Goal: Task Accomplishment & Management: Manage account settings

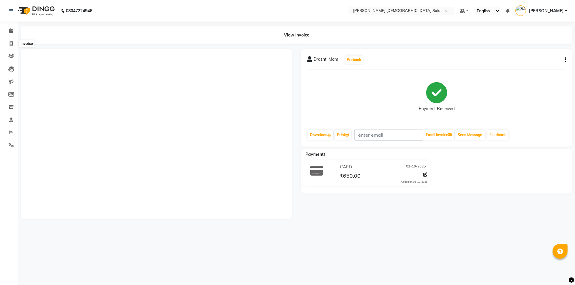
click at [13, 42] on icon at bounding box center [11, 43] width 3 height 4
select select "service"
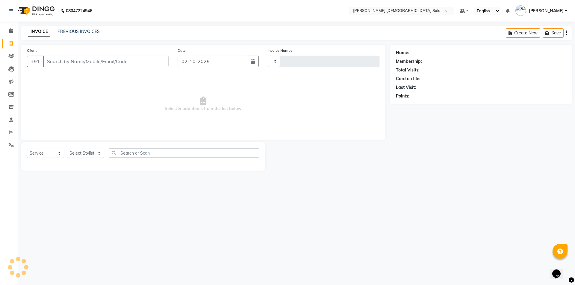
drag, startPoint x: 0, startPoint y: 0, endPoint x: 95, endPoint y: 72, distance: 119.2
click at [101, 62] on input "Client" at bounding box center [105, 61] width 125 height 11
type input "4934"
select select "7542"
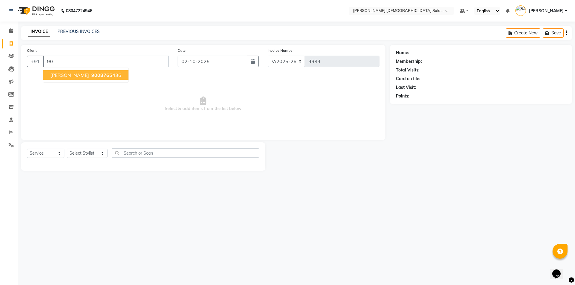
type input "9"
click at [12, 132] on icon at bounding box center [11, 132] width 4 height 4
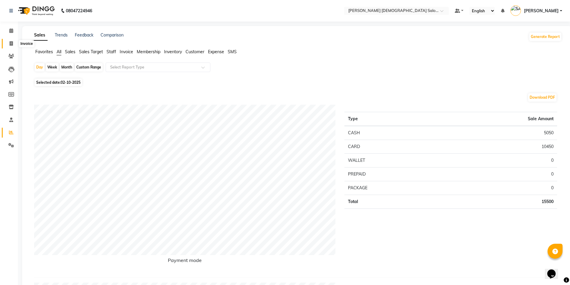
click at [16, 44] on span at bounding box center [11, 43] width 10 height 7
select select "service"
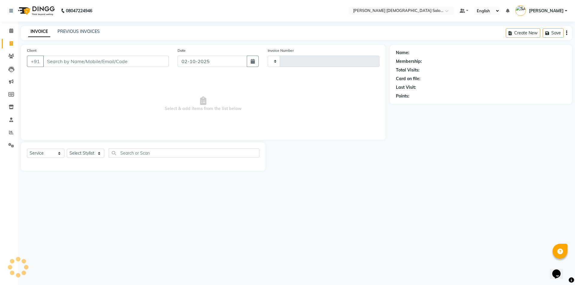
type input "4934"
select select "7542"
click at [97, 63] on input "Client" at bounding box center [105, 61] width 125 height 11
type input "9008765436"
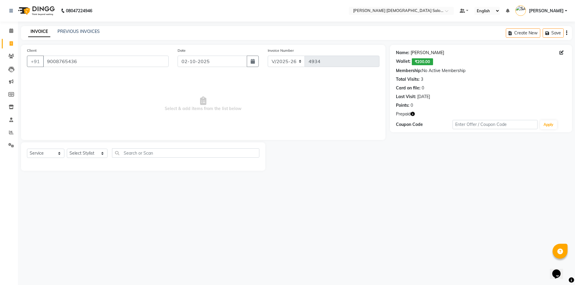
click at [412, 52] on link "[PERSON_NAME]" at bounding box center [427, 53] width 34 height 6
click at [14, 33] on span at bounding box center [11, 31] width 10 height 7
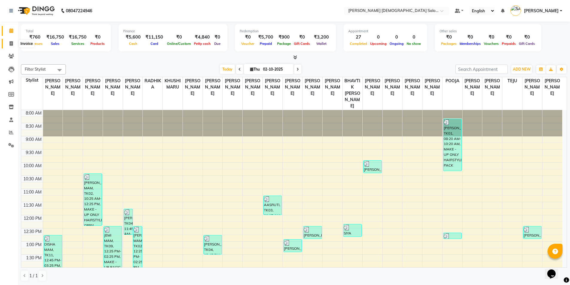
click at [15, 46] on span at bounding box center [11, 43] width 10 height 7
select select "service"
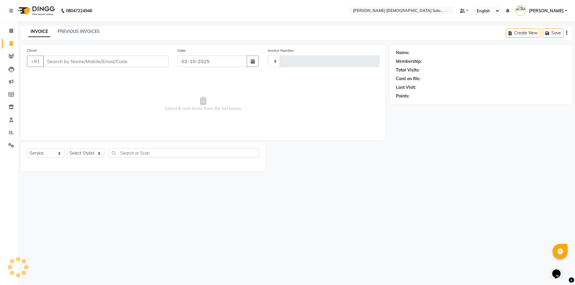
click at [74, 63] on input "Client" at bounding box center [105, 61] width 125 height 11
type input "4936"
select select "7542"
click at [77, 31] on link "PREVIOUS INVOICES" at bounding box center [78, 31] width 42 height 5
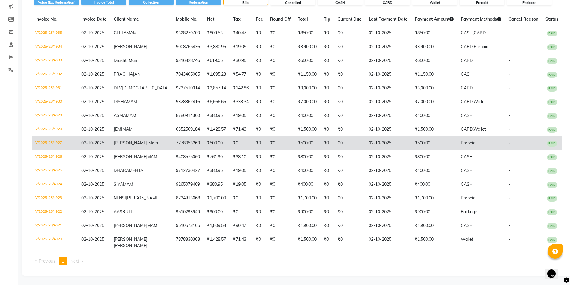
scroll to position [90, 0]
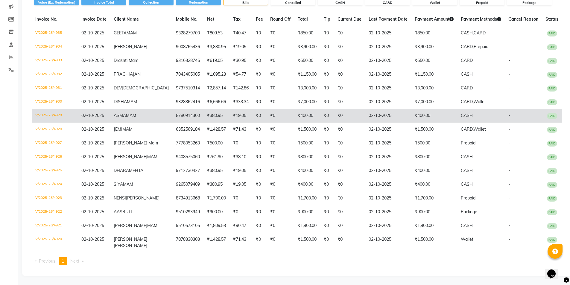
click at [416, 123] on td "₹400.00" at bounding box center [434, 116] width 46 height 14
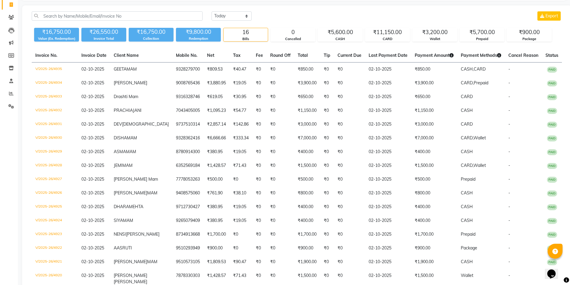
scroll to position [0, 0]
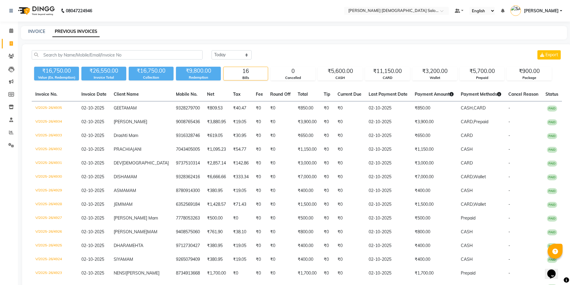
click at [42, 34] on div "INVOICE" at bounding box center [36, 31] width 17 height 6
click at [37, 32] on link "INVOICE" at bounding box center [36, 31] width 17 height 5
select select "service"
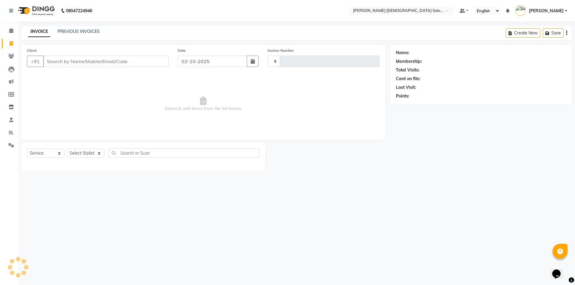
type input "4937"
select select "7542"
click at [16, 146] on span at bounding box center [11, 145] width 10 height 7
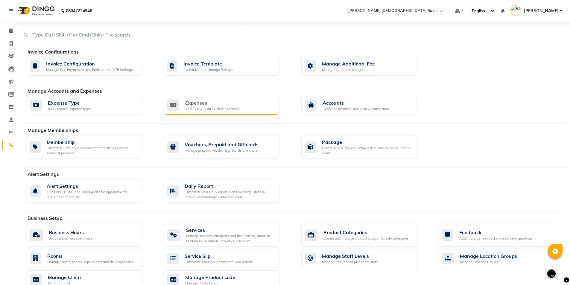
click at [173, 112] on div "Expenses Add / View / Edit / Delete expenses" at bounding box center [222, 105] width 116 height 19
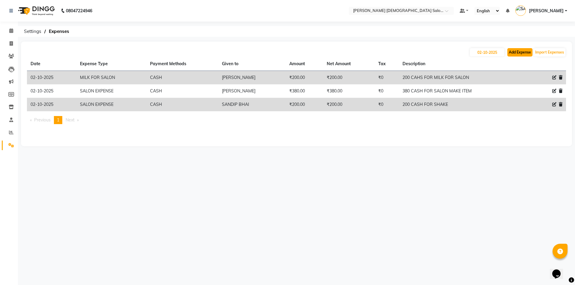
click at [510, 52] on button "Add Expense" at bounding box center [519, 52] width 25 height 8
select select "1"
select select "6665"
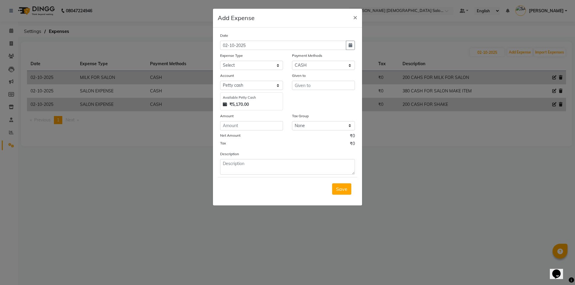
click at [275, 70] on div "Date 02-10-2025 Expense Type Select ADVANCE RUPEES FOR STAFF CLEANING GROSSERY …" at bounding box center [287, 103] width 135 height 142
click at [274, 70] on select "Select ADVANCE RUPEES FOR STAFF CLEANING GROSSERY CLENING ITEM HOUSEKEEPIN clie…" at bounding box center [251, 65] width 63 height 9
click at [220, 61] on select "Select ADVANCE RUPEES FOR STAFF CLEANING GROSSERY CLENING ITEM HOUSEKEEPIN clie…" at bounding box center [251, 65] width 63 height 9
select select "15466"
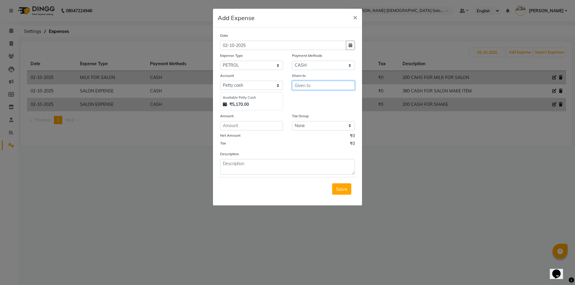
click at [317, 87] on input "text" at bounding box center [323, 85] width 63 height 9
type input "M"
type input "[PERSON_NAME]"
click at [271, 126] on input "number" at bounding box center [251, 125] width 63 height 9
type input "300"
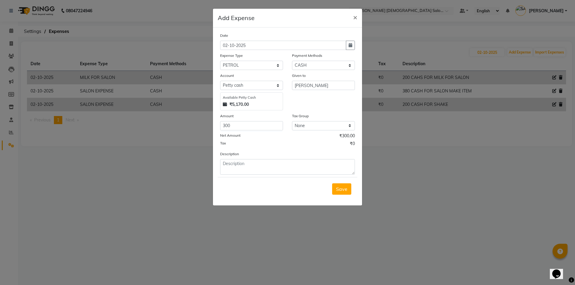
click at [272, 159] on div "Description" at bounding box center [287, 163] width 144 height 24
click at [271, 158] on div "Description" at bounding box center [287, 163] width 144 height 24
click at [271, 161] on textarea at bounding box center [287, 167] width 135 height 16
type textarea "300 CASH FOR PETROL"
click at [336, 191] on button "Save" at bounding box center [341, 188] width 19 height 11
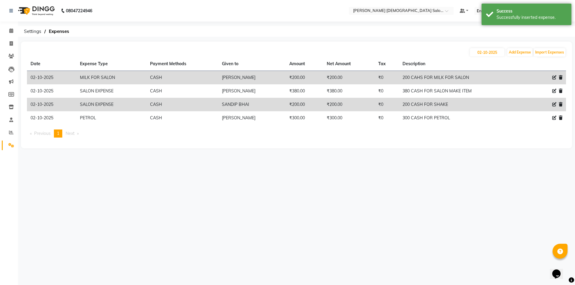
click at [15, 25] on li "Calendar" at bounding box center [9, 31] width 18 height 13
click at [11, 30] on icon at bounding box center [11, 30] width 4 height 4
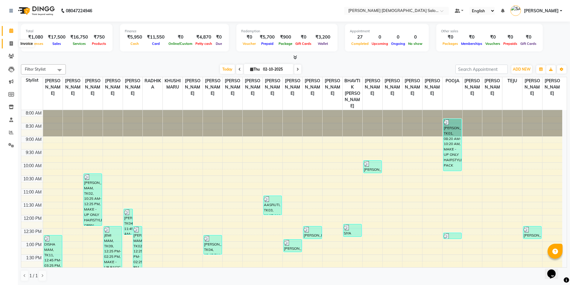
click at [11, 45] on icon at bounding box center [11, 43] width 3 height 4
select select "service"
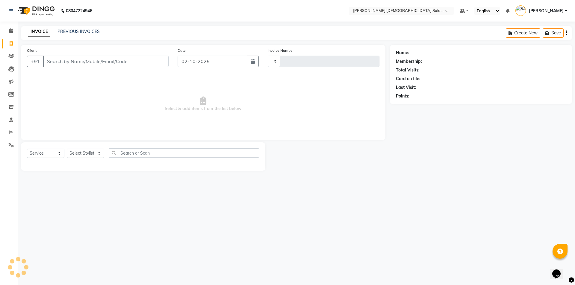
type input "4937"
select select "7542"
click at [56, 31] on div "INVOICE PREVIOUS INVOICES" at bounding box center [60, 31] width 79 height 6
click at [57, 31] on link "PREVIOUS INVOICES" at bounding box center [78, 31] width 42 height 5
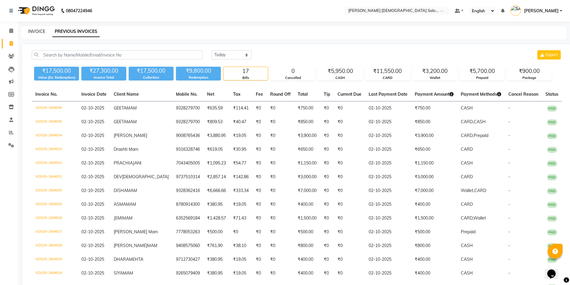
click at [42, 34] on link "INVOICE" at bounding box center [36, 31] width 17 height 5
select select "service"
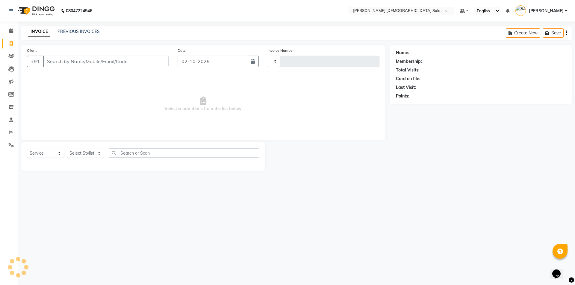
type input "4937"
select select "7542"
click at [12, 31] on icon at bounding box center [11, 30] width 4 height 4
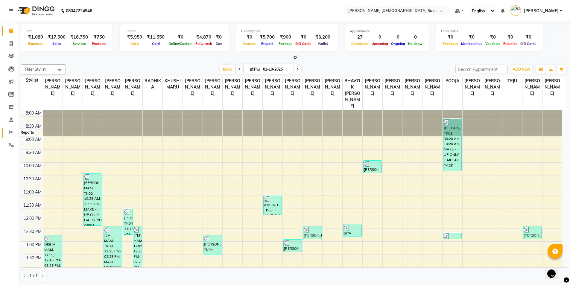
click at [10, 133] on icon at bounding box center [11, 132] width 4 height 4
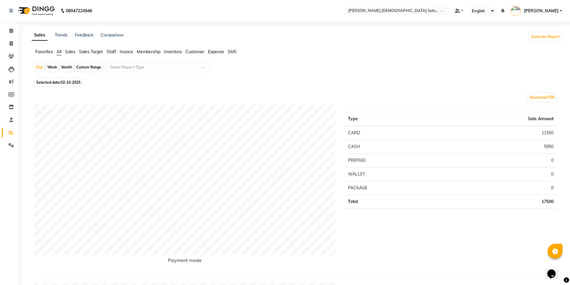
click at [64, 70] on div "Month" at bounding box center [67, 67] width 14 height 8
select select "10"
select select "2025"
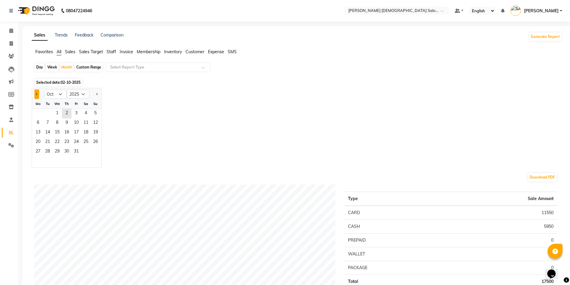
click at [36, 93] on button "Previous month" at bounding box center [36, 94] width 5 height 10
select select "9"
click at [58, 120] on span "10" at bounding box center [57, 123] width 10 height 10
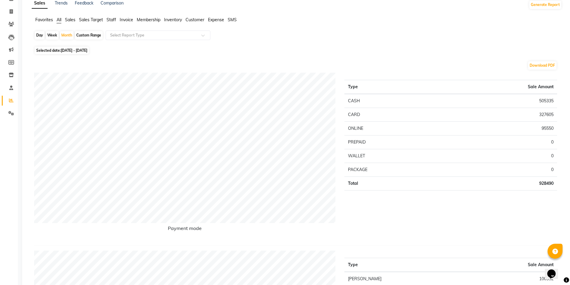
scroll to position [90, 0]
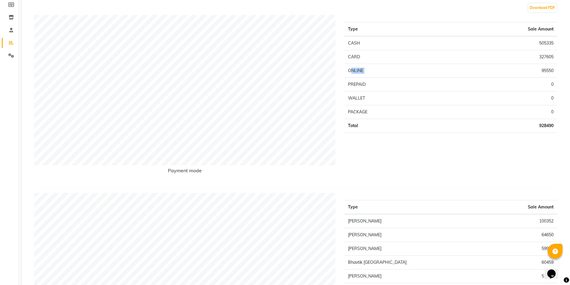
drag, startPoint x: 381, startPoint y: 71, endPoint x: 539, endPoint y: 74, distance: 158.3
click at [539, 74] on tr "ONLINE 95550" at bounding box center [450, 71] width 213 height 14
click at [559, 69] on div "Type Sale Amount CASH 505335 CARD 327605 ONLINE 95550 PREPAID 0 WALLET 0 PACKAG…" at bounding box center [451, 99] width 222 height 168
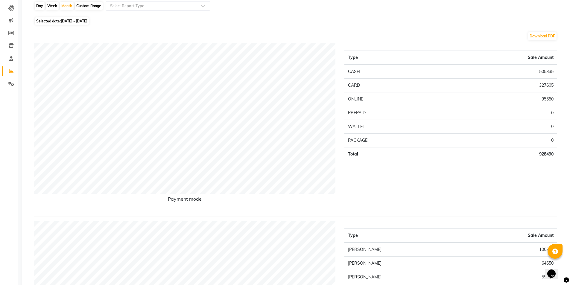
scroll to position [60, 0]
drag, startPoint x: 537, startPoint y: 87, endPoint x: 555, endPoint y: 89, distance: 17.5
click at [555, 89] on td "327605" at bounding box center [499, 87] width 118 height 14
drag, startPoint x: 556, startPoint y: 99, endPoint x: 537, endPoint y: 88, distance: 21.2
click at [537, 88] on tbody "CASH 505335 CARD 327605 ONLINE 95550 PREPAID 0 WALLET 0 PACKAGE 0 Total 928490" at bounding box center [450, 114] width 213 height 97
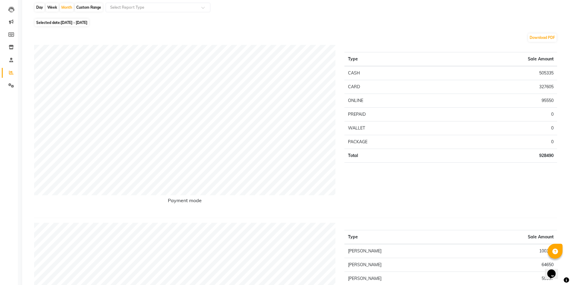
click at [446, 38] on div "Download PDF" at bounding box center [295, 38] width 523 height 10
drag, startPoint x: 546, startPoint y: 86, endPoint x: 555, endPoint y: 86, distance: 9.3
click at [555, 86] on td "327605" at bounding box center [499, 87] width 118 height 14
click at [136, 34] on div "Download PDF" at bounding box center [295, 38] width 523 height 10
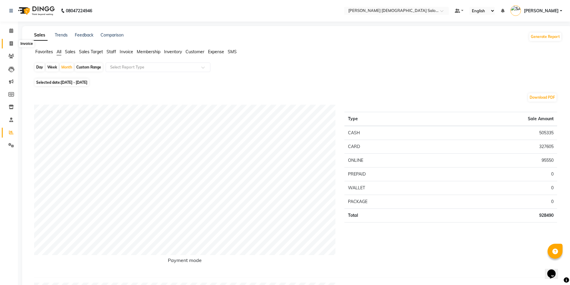
click at [10, 44] on icon at bounding box center [11, 43] width 3 height 4
select select "service"
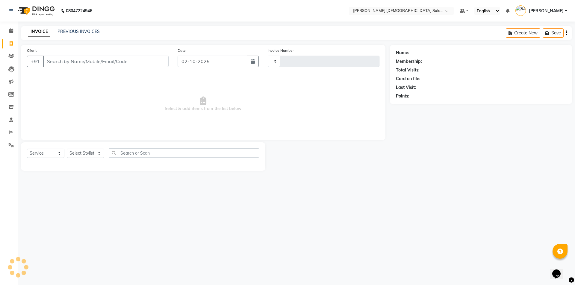
type input "4937"
select select "7542"
click at [79, 31] on link "PREVIOUS INVOICES" at bounding box center [78, 31] width 42 height 5
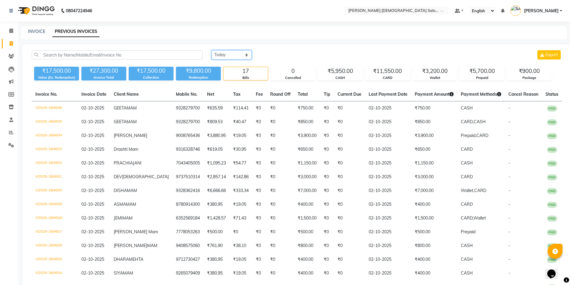
click at [234, 57] on select "Today Yesterday Custom Range" at bounding box center [232, 54] width 40 height 9
select select "range"
click at [212, 50] on select "Today Yesterday Custom Range" at bounding box center [232, 54] width 40 height 9
click at [283, 52] on input "02-10-2025" at bounding box center [280, 55] width 42 height 8
select select "10"
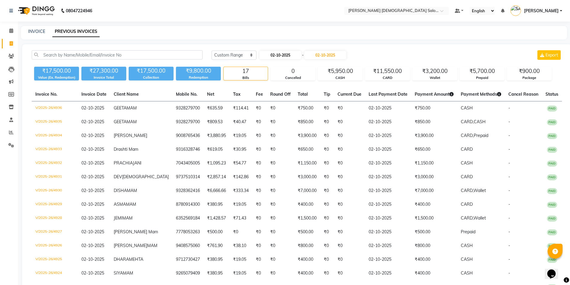
select select "2025"
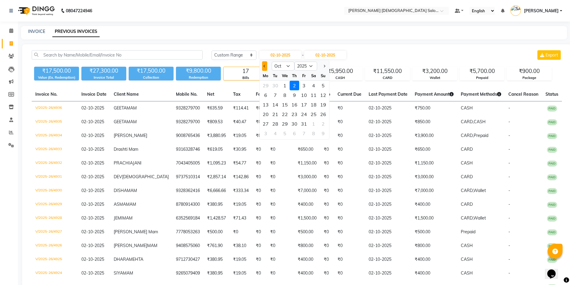
click at [266, 65] on button "Previous month" at bounding box center [264, 66] width 5 height 10
select select "9"
click at [270, 87] on div "1 2 3 4 5 6 7" at bounding box center [294, 86] width 69 height 10
click at [267, 85] on div "1" at bounding box center [266, 86] width 10 height 10
type input "01-09-2025"
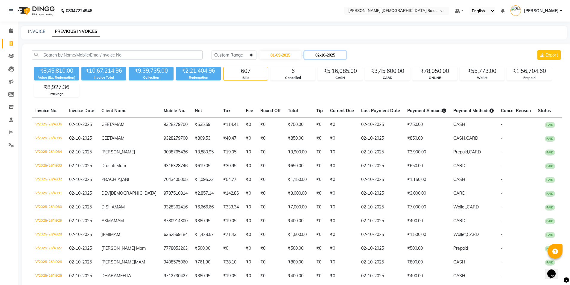
click at [326, 56] on input "02-10-2025" at bounding box center [325, 55] width 42 height 8
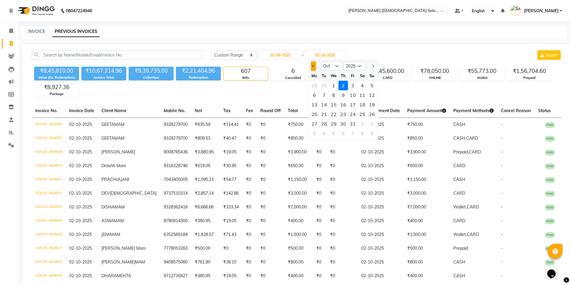
click at [312, 69] on button "Previous month" at bounding box center [313, 66] width 5 height 10
select select "9"
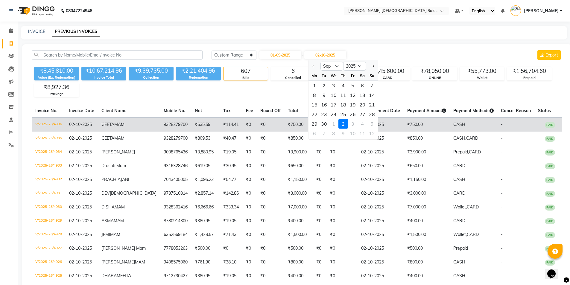
click at [324, 122] on div "30" at bounding box center [324, 124] width 10 height 10
type input "30-09-2025"
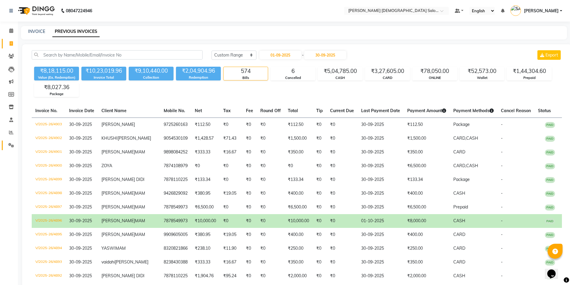
drag, startPoint x: 9, startPoint y: 150, endPoint x: 13, endPoint y: 148, distance: 5.1
click at [10, 150] on li "Settings" at bounding box center [9, 145] width 18 height 13
click at [7, 148] on span at bounding box center [11, 145] width 10 height 7
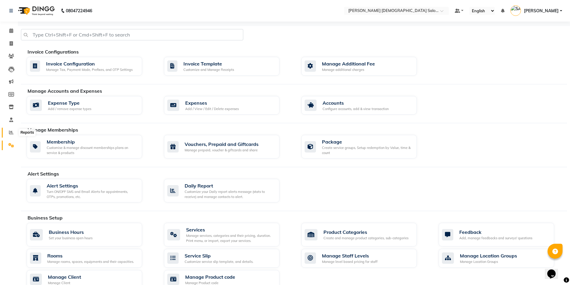
click at [10, 133] on icon at bounding box center [11, 132] width 4 height 4
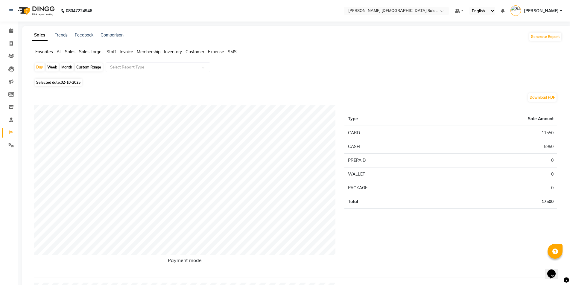
click at [72, 67] on div "Month" at bounding box center [67, 67] width 14 height 8
select select "10"
select select "2025"
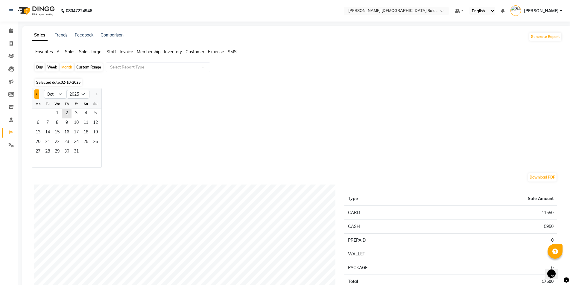
click at [35, 95] on button "Previous month" at bounding box center [36, 94] width 5 height 10
select select "9"
click at [59, 115] on span "3" at bounding box center [57, 114] width 10 height 10
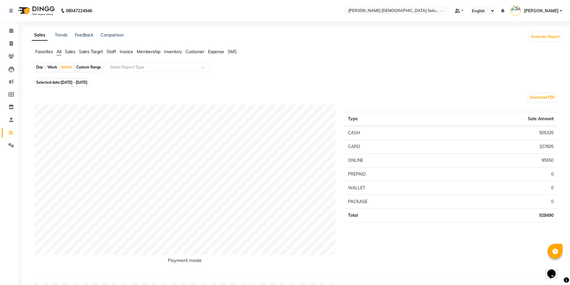
click at [121, 95] on div "Download PDF" at bounding box center [295, 98] width 523 height 10
click at [140, 66] on input "text" at bounding box center [152, 67] width 86 height 6
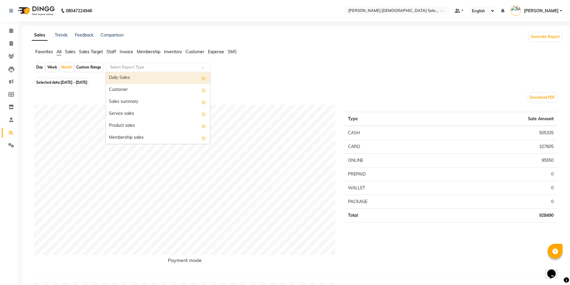
click at [273, 71] on div "Day Week Month Custom Range Select Report Type Daily Sales Customer Sales summa…" at bounding box center [296, 70] width 525 height 14
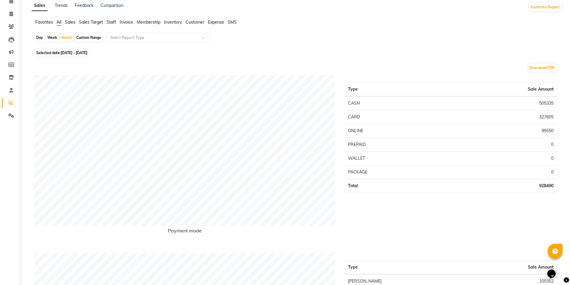
scroll to position [30, 0]
drag, startPoint x: 537, startPoint y: 116, endPoint x: 553, endPoint y: 130, distance: 21.8
click at [553, 130] on tbody "CASH 505335 CARD 327605 ONLINE 95550 PREPAID 0 WALLET 0 PACKAGE 0 Total 928490" at bounding box center [450, 144] width 213 height 97
click at [11, 16] on icon at bounding box center [11, 13] width 3 height 4
select select "service"
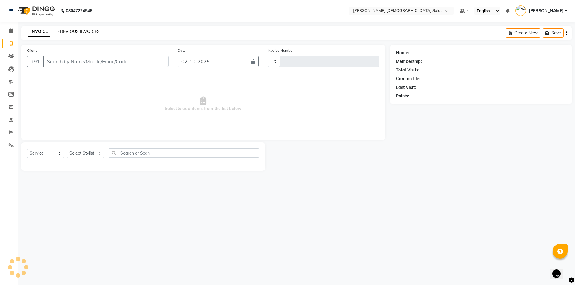
type input "4937"
click at [92, 30] on link "PREVIOUS INVOICES" at bounding box center [78, 31] width 42 height 5
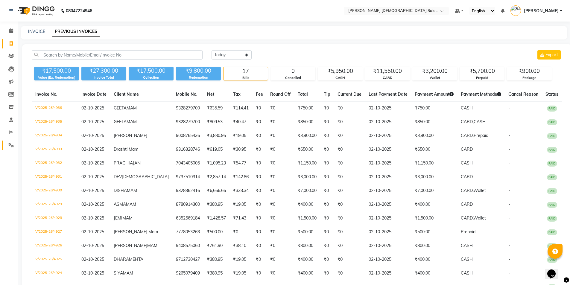
click at [8, 146] on icon at bounding box center [11, 145] width 6 height 4
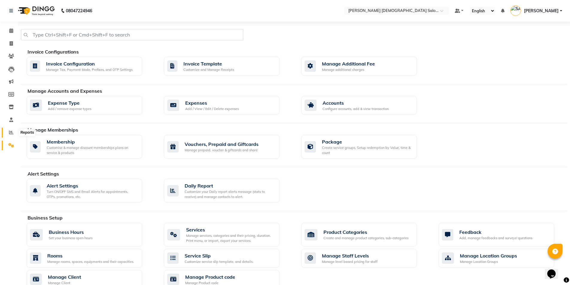
click at [11, 132] on icon at bounding box center [11, 132] width 4 height 4
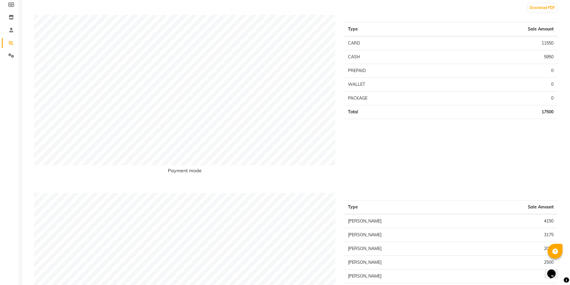
scroll to position [60, 0]
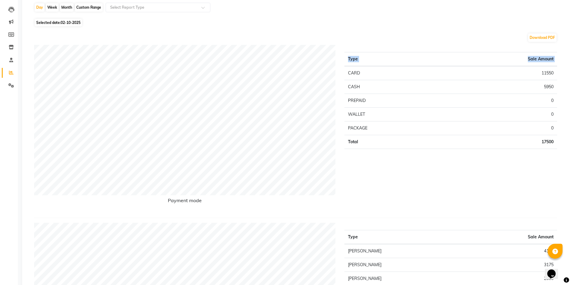
drag, startPoint x: 349, startPoint y: 73, endPoint x: 557, endPoint y: 144, distance: 220.2
click at [557, 144] on div "Type Sale Amount CARD 11550 CASH 5950 PREPAID 0 WALLET 0 PACKAGE 0 Total 17500" at bounding box center [451, 129] width 222 height 168
click at [398, 35] on div "Download PDF" at bounding box center [295, 38] width 523 height 10
drag, startPoint x: 350, startPoint y: 72, endPoint x: 546, endPoint y: 111, distance: 200.3
click at [546, 111] on tbody "CARD 11550 CASH 5950 PREPAID 0 WALLET 0 PACKAGE 0 Total 17500" at bounding box center [450, 107] width 213 height 83
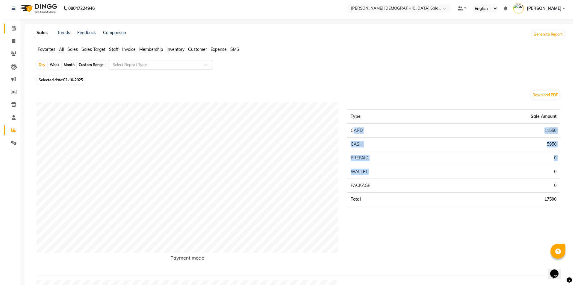
scroll to position [0, 0]
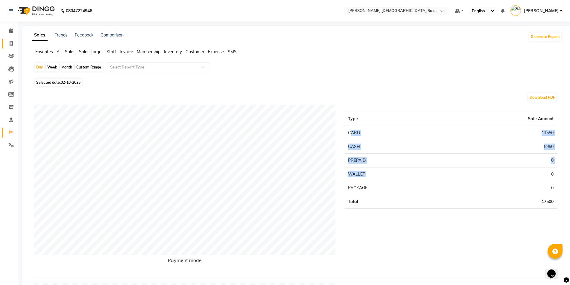
click at [7, 41] on span at bounding box center [11, 43] width 10 height 7
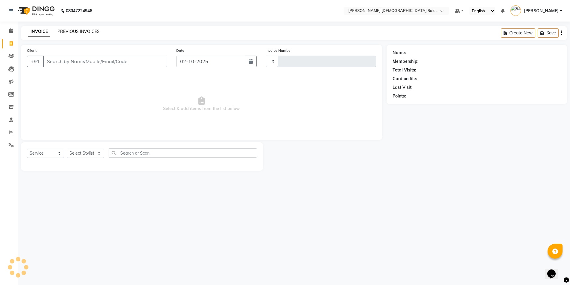
click at [78, 34] on link "PREVIOUS INVOICES" at bounding box center [78, 31] width 42 height 5
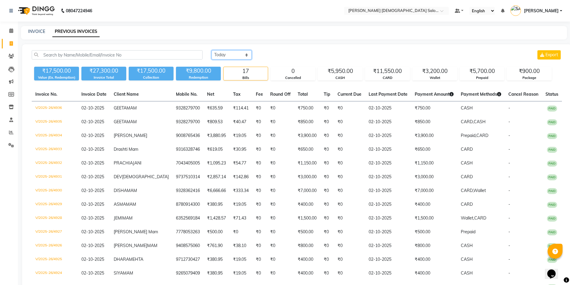
click at [235, 60] on div "Today Yesterday Custom Range Export" at bounding box center [386, 57] width 359 height 14
select select "range"
click at [212, 50] on select "Today Yesterday Custom Range" at bounding box center [232, 54] width 40 height 9
click at [286, 53] on input "02-10-2025" at bounding box center [280, 55] width 42 height 8
select select "10"
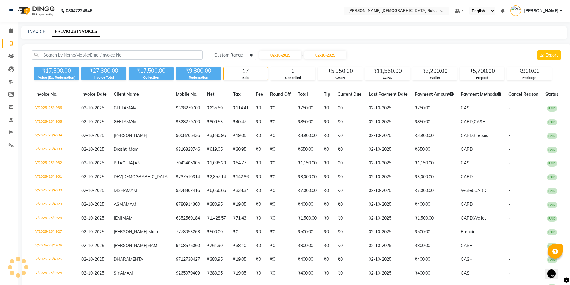
select select "2025"
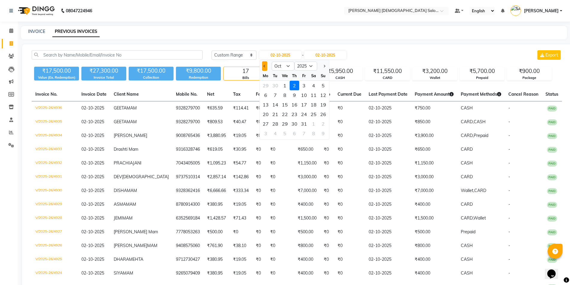
click at [264, 65] on button "Previous month" at bounding box center [264, 66] width 5 height 10
select select "9"
click at [267, 83] on div "1" at bounding box center [266, 86] width 10 height 10
type input "01-09-2025"
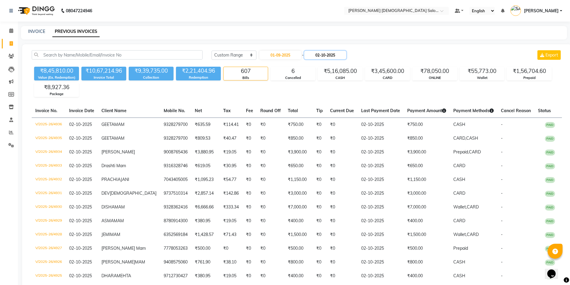
click at [319, 57] on input "02-10-2025" at bounding box center [325, 55] width 42 height 8
select select "10"
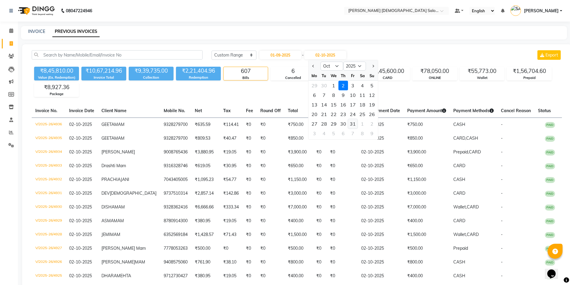
click at [352, 123] on div "31" at bounding box center [353, 124] width 10 height 10
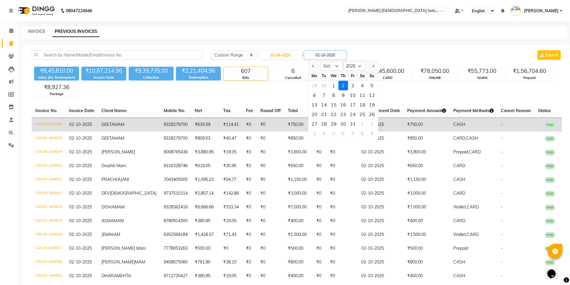
type input "31-10-2025"
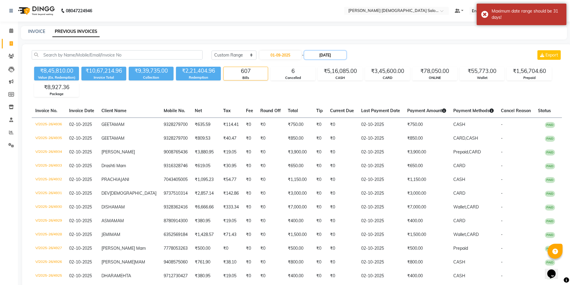
click at [322, 59] on input "31-10-2025" at bounding box center [325, 55] width 42 height 8
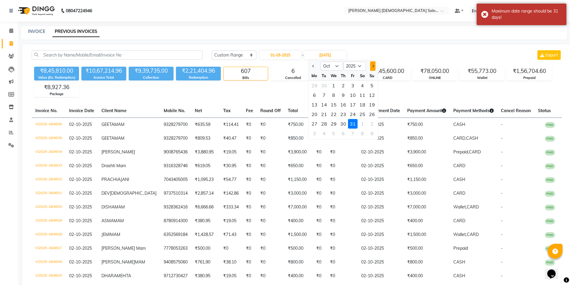
click at [373, 69] on button "Next month" at bounding box center [372, 66] width 5 height 10
select select "11"
drag, startPoint x: 373, startPoint y: 55, endPoint x: 369, endPoint y: 55, distance: 3.9
click at [373, 55] on div "Today Yesterday Custom Range 01-09-2025 - 31-10-2025 Sep Oct Nov Dec 2025 2026 …" at bounding box center [387, 55] width 350 height 10
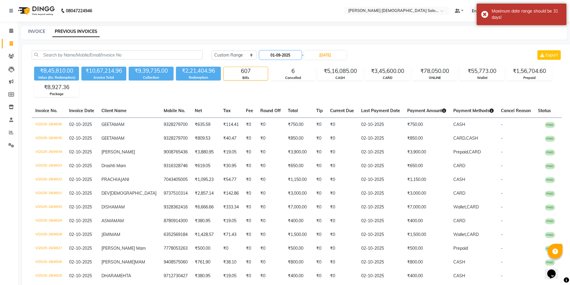
click at [287, 54] on input "01-09-2025" at bounding box center [280, 55] width 42 height 8
select select "9"
select select "2025"
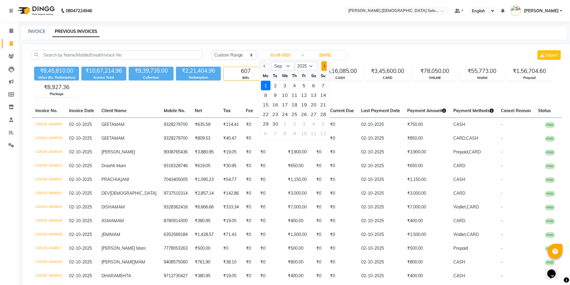
click at [323, 67] on span "Next month" at bounding box center [324, 66] width 2 height 2
click at [266, 66] on button "Previous month" at bounding box center [264, 66] width 5 height 10
select select "9"
click at [326, 56] on input "31-10-2025" at bounding box center [325, 55] width 42 height 8
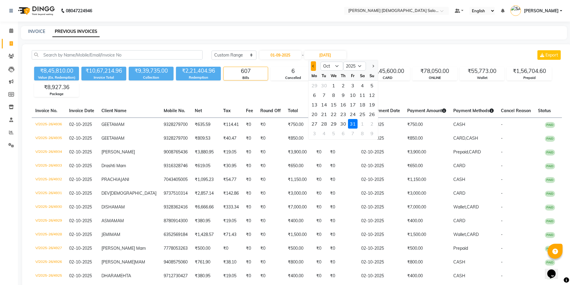
click at [313, 69] on button "Previous month" at bounding box center [313, 66] width 5 height 10
select select "9"
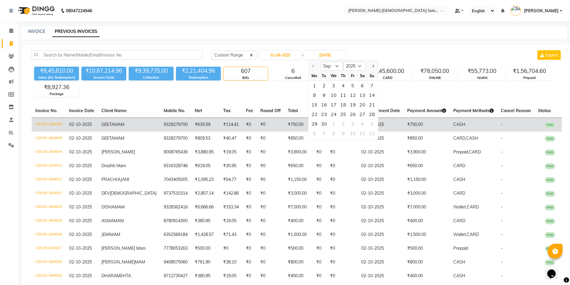
drag, startPoint x: 323, startPoint y: 124, endPoint x: 326, endPoint y: 119, distance: 6.4
click at [323, 124] on div "30" at bounding box center [324, 124] width 10 height 10
type input "30-09-2025"
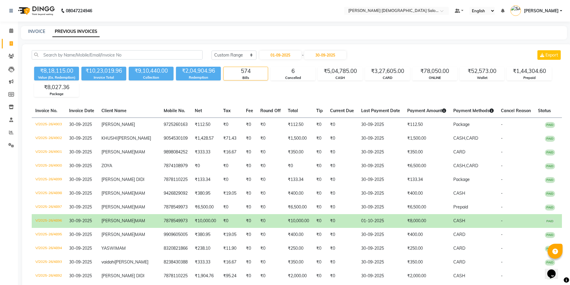
click at [379, 54] on div "Today Yesterday Custom Range 01-09-2025 - 30-09-2025 Export" at bounding box center [387, 55] width 350 height 10
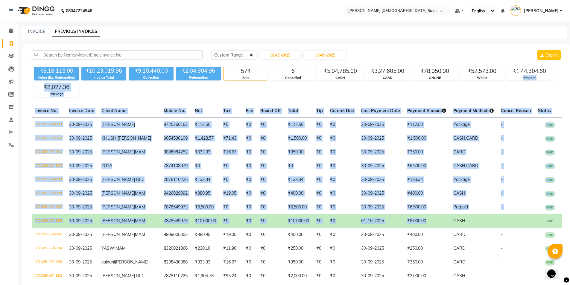
drag, startPoint x: 387, startPoint y: 256, endPoint x: 510, endPoint y: 90, distance: 206.2
click at [510, 88] on div "₹8,18,115.00 Value (Ex. Redemption) ₹10,23,019.96 Invoice Total ₹9,10,440.00 Co…" at bounding box center [297, 80] width 530 height 33
click at [36, 31] on link "INVOICE" at bounding box center [36, 31] width 17 height 5
select select "service"
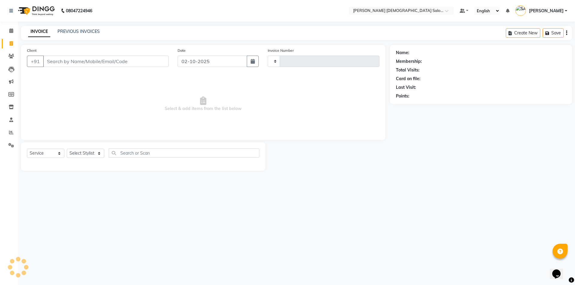
type input "4937"
select select "7542"
click at [67, 58] on input "Client" at bounding box center [105, 61] width 125 height 11
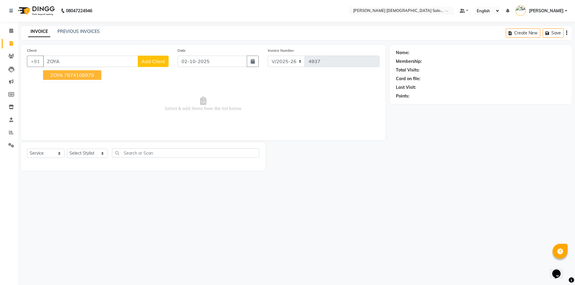
click at [80, 78] on button "ZOYA 7874108979" at bounding box center [72, 75] width 58 height 10
type input "7874108979"
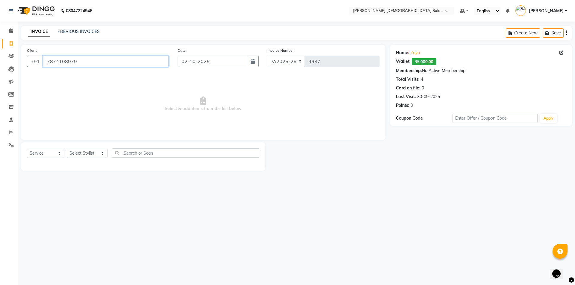
click at [63, 65] on input "7874108979" at bounding box center [105, 61] width 125 height 11
click at [82, 32] on link "PREVIOUS INVOICES" at bounding box center [78, 31] width 42 height 5
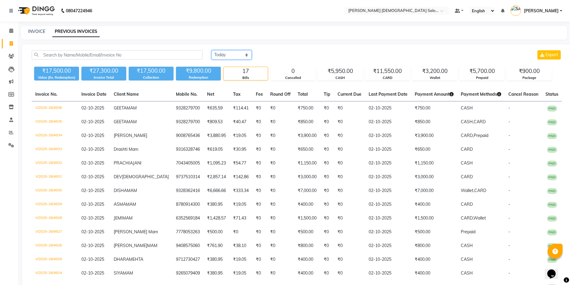
drag, startPoint x: 224, startPoint y: 55, endPoint x: 229, endPoint y: 59, distance: 6.8
click at [224, 55] on select "Today Yesterday Custom Range" at bounding box center [232, 54] width 40 height 9
click at [212, 50] on select "Today Yesterday Custom Range" at bounding box center [232, 54] width 40 height 9
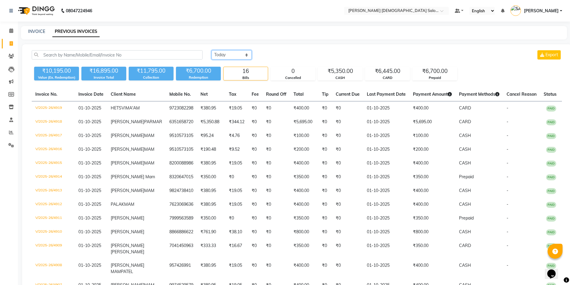
click at [227, 55] on select "Today Yesterday Custom Range" at bounding box center [232, 54] width 40 height 9
select select "range"
click at [212, 50] on select "Today Yesterday Custom Range" at bounding box center [232, 54] width 40 height 9
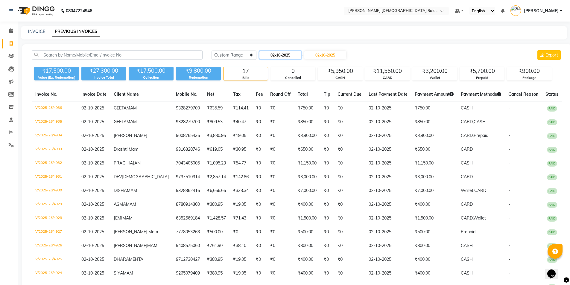
click at [285, 57] on input "02-10-2025" at bounding box center [280, 55] width 42 height 8
select select "10"
select select "2025"
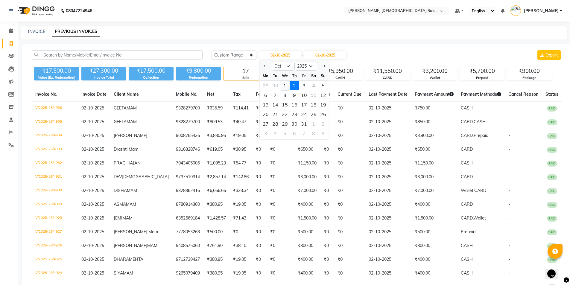
click at [284, 83] on div "1" at bounding box center [285, 86] width 10 height 10
type input "01-10-2025"
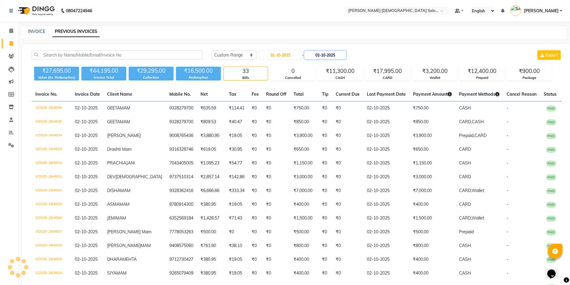
click at [336, 56] on input "02-10-2025" at bounding box center [325, 55] width 42 height 8
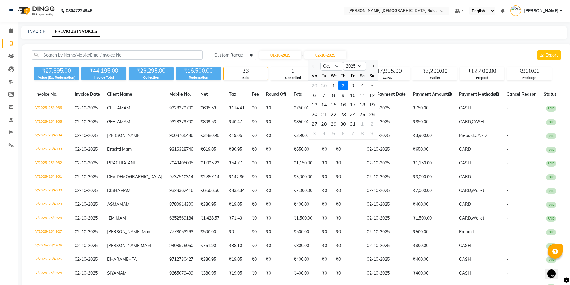
click at [333, 86] on div "1" at bounding box center [334, 86] width 10 height 10
type input "01-10-2025"
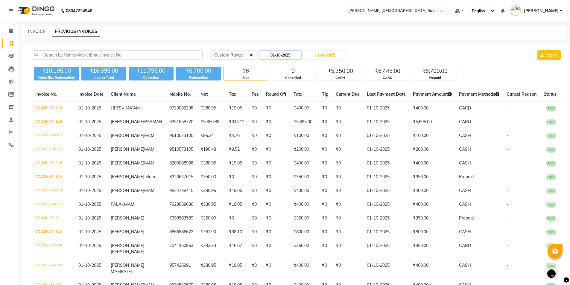
click at [272, 56] on input "01-10-2025" at bounding box center [280, 55] width 42 height 8
select select "10"
select select "2025"
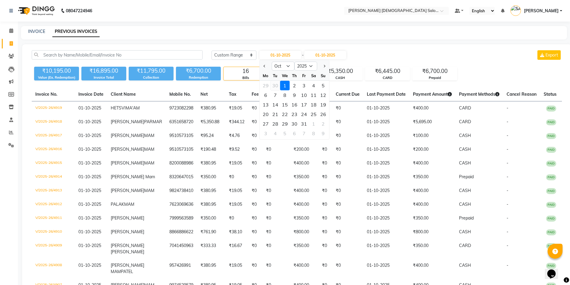
click at [275, 85] on div "30" at bounding box center [276, 86] width 10 height 10
type input "30-09-2025"
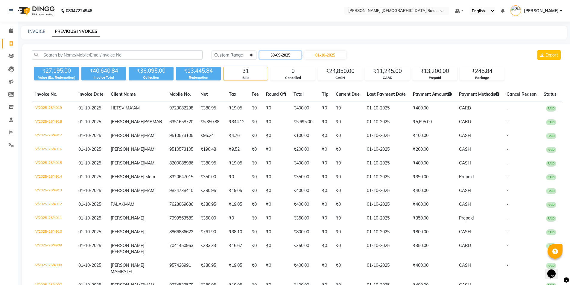
click at [294, 56] on input "30-09-2025" at bounding box center [280, 55] width 42 height 8
select select "9"
select select "2025"
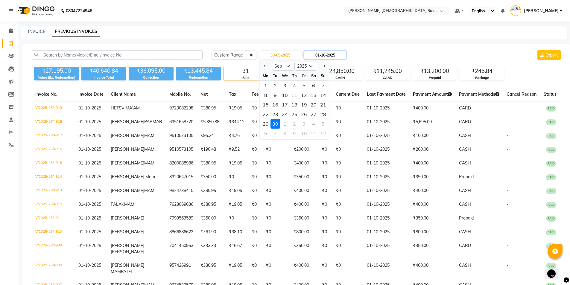
click at [323, 57] on input "01-10-2025" at bounding box center [325, 55] width 42 height 8
select select "10"
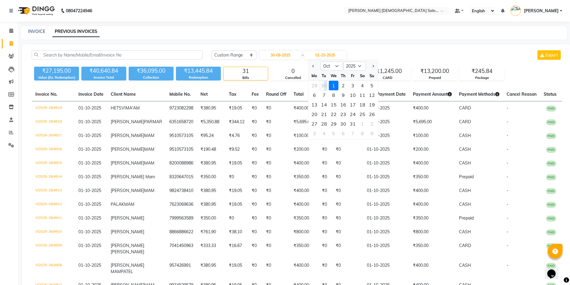
click at [326, 83] on div "30" at bounding box center [324, 86] width 10 height 10
type input "30-09-2025"
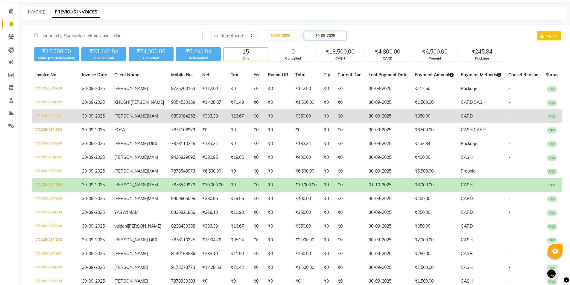
scroll to position [30, 0]
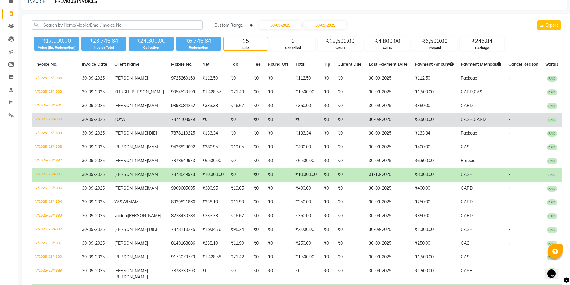
drag, startPoint x: 427, startPoint y: 129, endPoint x: 438, endPoint y: 133, distance: 11.8
click at [438, 127] on td "₹6,500.00" at bounding box center [434, 120] width 46 height 14
drag, startPoint x: 157, startPoint y: 134, endPoint x: 183, endPoint y: 133, distance: 25.4
click at [183, 127] on td "7874108979" at bounding box center [183, 120] width 31 height 14
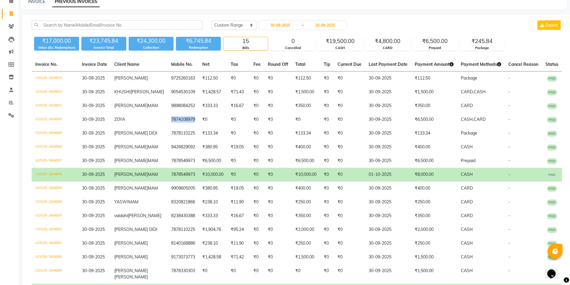
copy td "7874108979"
click at [11, 17] on span at bounding box center [11, 13] width 10 height 7
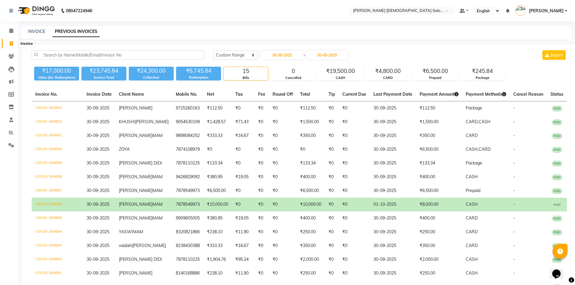
select select "7542"
select select "service"
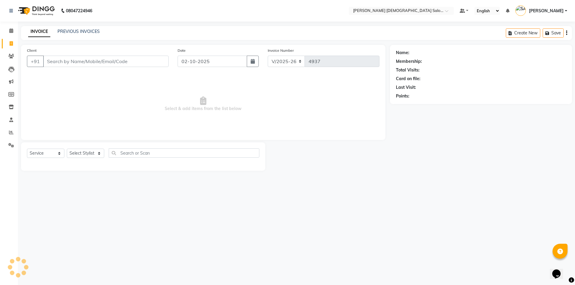
click at [69, 66] on input "Client" at bounding box center [105, 61] width 125 height 11
type input "7874108979"
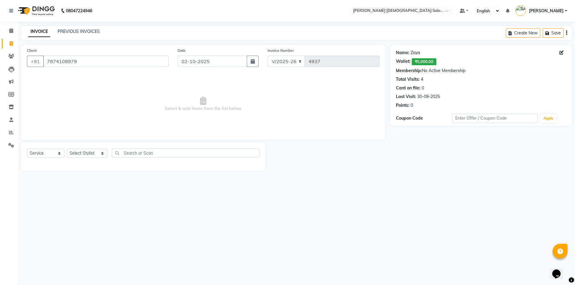
click at [415, 53] on link "Zoya" at bounding box center [414, 53] width 9 height 6
click at [13, 30] on icon at bounding box center [11, 30] width 4 height 4
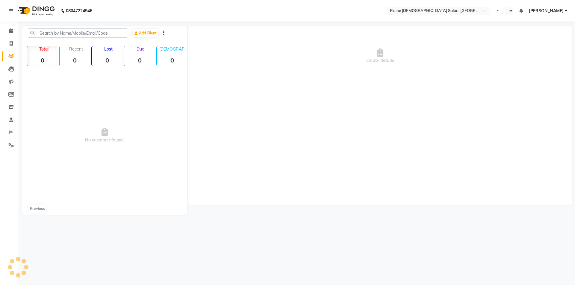
select select "en"
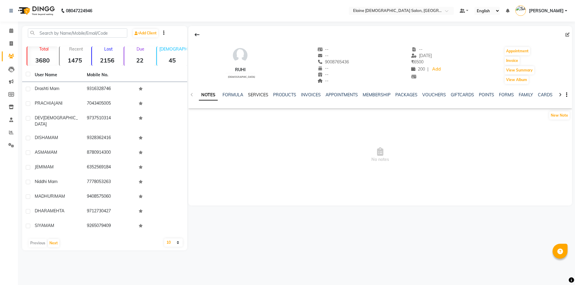
click at [259, 96] on link "SERVICES" at bounding box center [258, 94] width 20 height 5
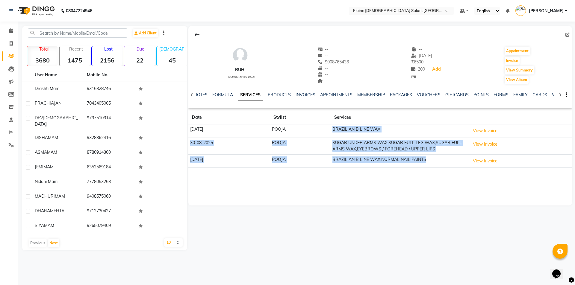
drag, startPoint x: 434, startPoint y: 159, endPoint x: 313, endPoint y: 124, distance: 125.6
click at [313, 124] on tbody "15-09-2025 POOJA BRAZILIAN B LINE WAX View Invoice 30-08-2025 POOJA SUGAR UNDER…" at bounding box center [379, 145] width 383 height 43
click at [490, 146] on button "View Invoice" at bounding box center [485, 144] width 30 height 9
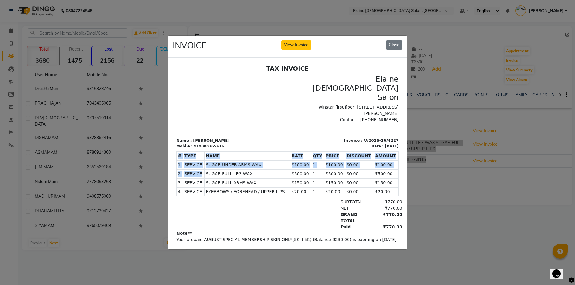
drag, startPoint x: 203, startPoint y: 151, endPoint x: 270, endPoint y: 181, distance: 72.9
click at [269, 180] on div "# TYPE NAME RATE QTY PRICE DISCOUNT AMOUNT 1" at bounding box center [287, 174] width 222 height 50
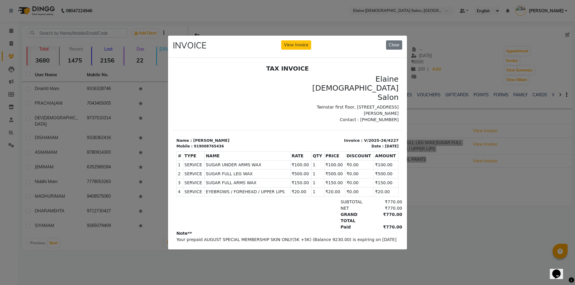
click at [298, 224] on div "Paid ₹770.00" at bounding box center [324, 227] width 155 height 6
click at [396, 40] on button "Close" at bounding box center [394, 44] width 16 height 9
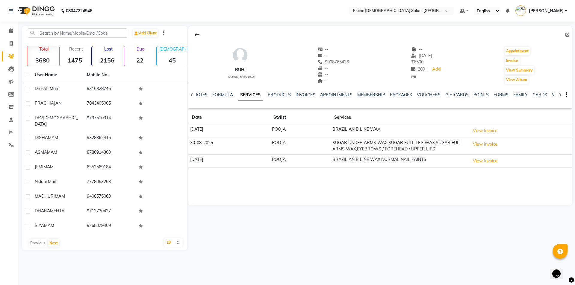
click at [212, 98] on ul "NOTES FORMULA SERVICES PRODUCTS INVOICES APPOINTMENTS MEMBERSHIP PACKAGES VOUCH…" at bounding box center [383, 95] width 379 height 6
drag, startPoint x: 417, startPoint y: 95, endPoint x: 410, endPoint y: 95, distance: 7.5
click at [417, 95] on link "VOUCHERS" at bounding box center [429, 94] width 24 height 5
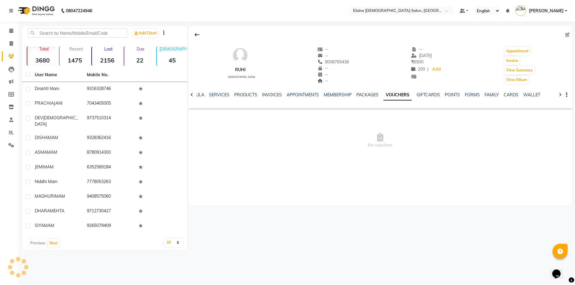
click at [397, 92] on div "NOTES FORMULA SERVICES PRODUCTS INVOICES APPOINTMENTS MEMBERSHIP PACKAGES VOUCH…" at bounding box center [379, 95] width 383 height 21
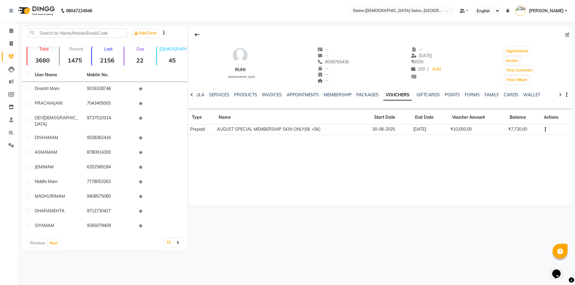
click at [543, 129] on button "button" at bounding box center [544, 129] width 4 height 6
click at [477, 146] on div "RUHI female -- -- 9008765436 -- -- -- -- 15-09-2025 ₹ 6500 200 | Add Appointmen…" at bounding box center [379, 116] width 383 height 180
click at [508, 62] on button "Invoice" at bounding box center [511, 61] width 15 height 8
select select "service"
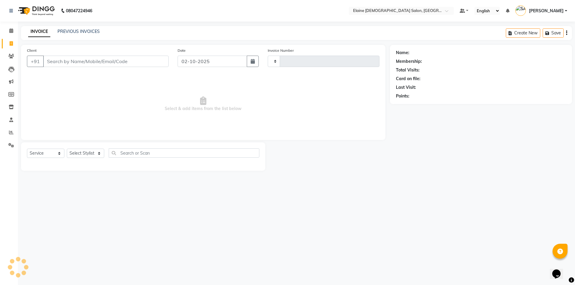
type input "4934"
select select "7542"
type input "9008765436"
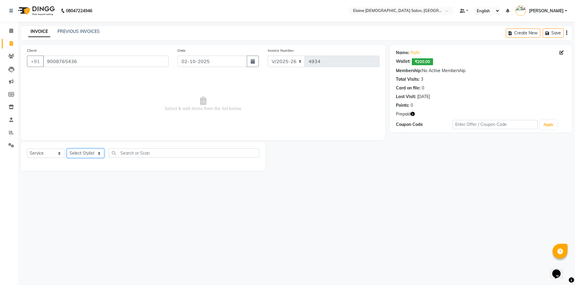
click at [86, 154] on select "Select Stylist AANAND BAVALIYA BHAVTIK GONDALIYA DHARMIK RAVRANI DIKSHA DIMPAL …" at bounding box center [85, 153] width 37 height 9
select select "74176"
click at [67, 149] on select "Select Stylist AANAND BAVALIYA BHAVTIK GONDALIYA DHARMIK RAVRANI DIKSHA DIMPAL …" at bounding box center [85, 153] width 37 height 9
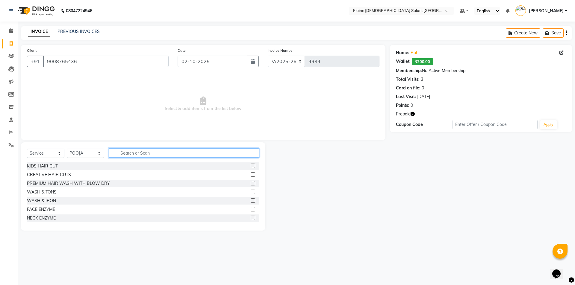
click at [136, 151] on input "text" at bounding box center [184, 152] width 151 height 9
click at [185, 154] on input "text" at bounding box center [184, 152] width 151 height 9
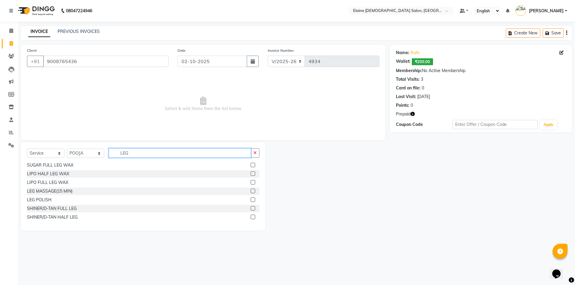
click at [139, 156] on input "LEG" at bounding box center [180, 152] width 142 height 9
click at [135, 150] on input "LEG" at bounding box center [180, 152] width 142 height 9
click at [137, 151] on input "LEG" at bounding box center [180, 152] width 142 height 9
type input "L"
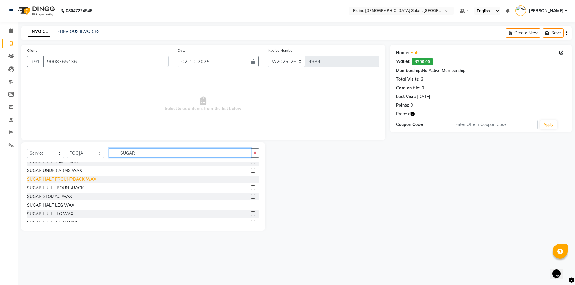
scroll to position [0, 0]
type input "SUGAR"
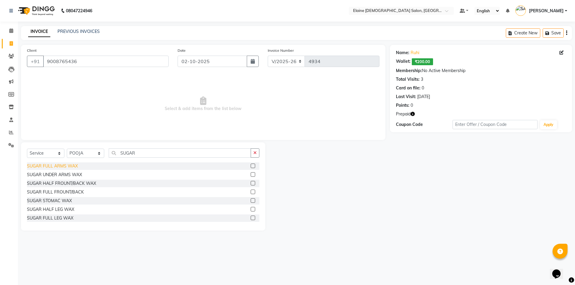
click at [64, 166] on div "SUGAR FULL ARMS WAX" at bounding box center [52, 166] width 51 height 6
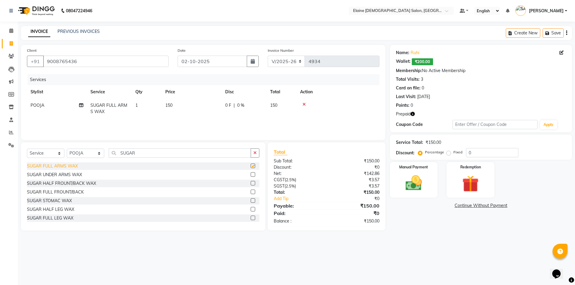
checkbox input "false"
click at [60, 216] on div "SUGAR FULL LEG WAX" at bounding box center [50, 218] width 46 height 6
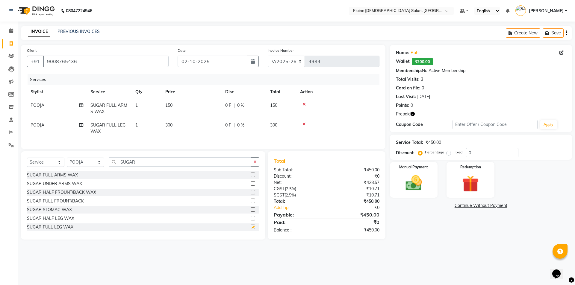
checkbox input "false"
click at [181, 127] on td "300" at bounding box center [192, 128] width 60 height 20
select select "74176"
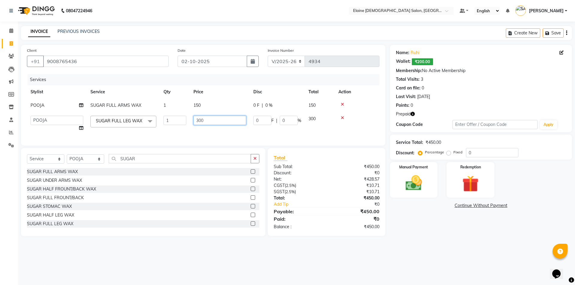
drag, startPoint x: 196, startPoint y: 121, endPoint x: 187, endPoint y: 121, distance: 9.3
click at [190, 122] on td "300" at bounding box center [220, 123] width 60 height 23
type input "500"
click at [191, 127] on td "500" at bounding box center [220, 123] width 60 height 23
select select "74176"
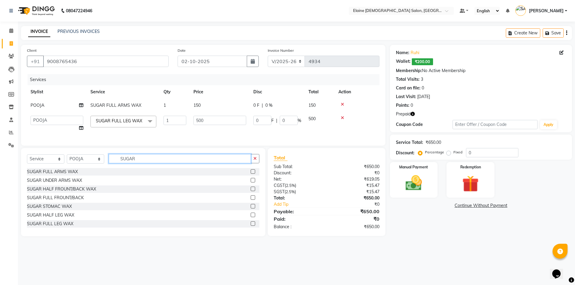
click at [138, 163] on input "SUGAR" at bounding box center [180, 158] width 142 height 9
click at [63, 184] on div "SUGAR UNDER ARMS WAX" at bounding box center [54, 180] width 55 height 6
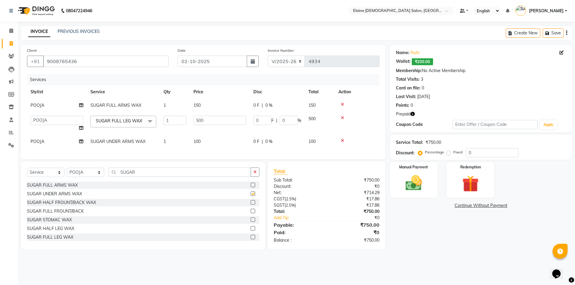
checkbox input "false"
drag, startPoint x: 128, startPoint y: 180, endPoint x: 98, endPoint y: 181, distance: 29.6
click at [101, 181] on div "Select Service Product Membership Package Voucher Prepaid Gift Card Select Styl…" at bounding box center [143, 175] width 232 height 14
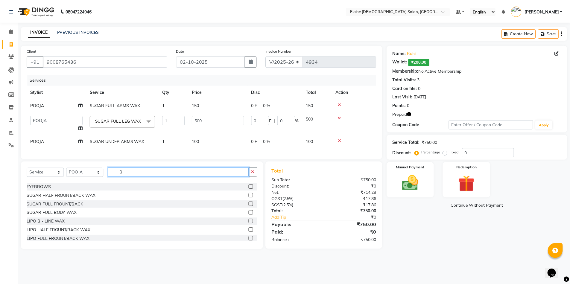
scroll to position [150, 0]
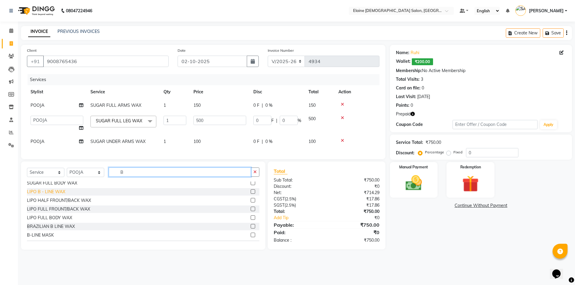
type input "B"
click at [51, 195] on div "LIPO B - LINE WAX" at bounding box center [46, 192] width 38 height 6
checkbox input "false"
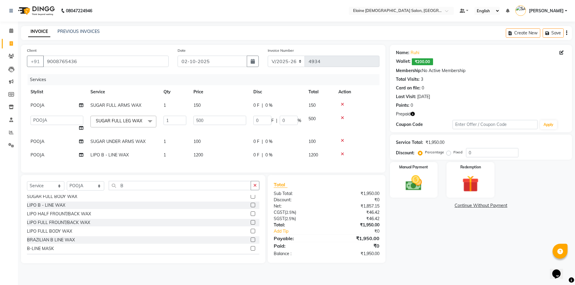
click at [213, 162] on td "1200" at bounding box center [220, 154] width 60 height 13
select select "74176"
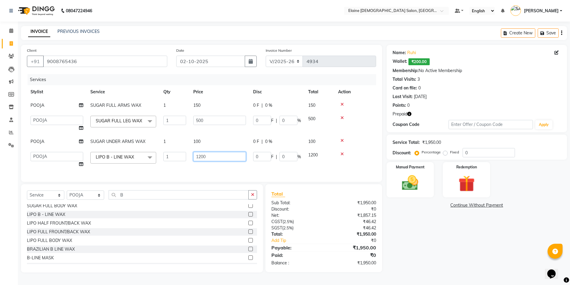
click at [201, 161] on input "1200" at bounding box center [219, 156] width 53 height 9
type input "1500"
click at [201, 166] on div "Services Stylist Service Qty Price Disc Total Action POOJA SUGAR FULL ARMS WAX …" at bounding box center [201, 125] width 349 height 102
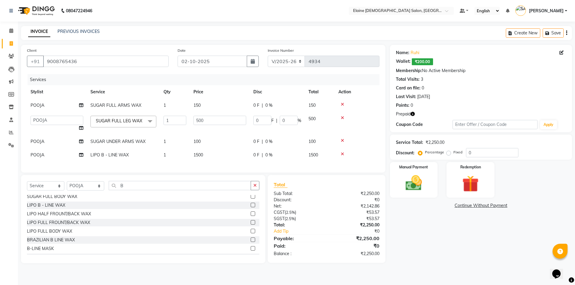
click at [217, 162] on td "1500" at bounding box center [220, 154] width 60 height 13
select select "74176"
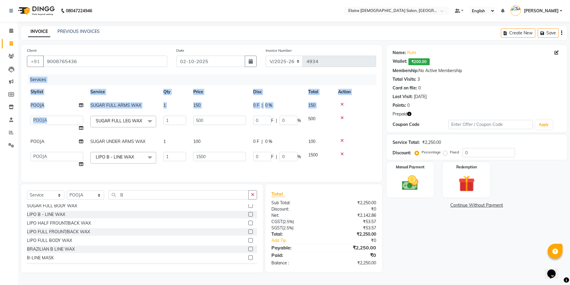
drag, startPoint x: 143, startPoint y: 116, endPoint x: 191, endPoint y: 279, distance: 170.6
click at [183, 256] on div "Client +91 9008765436 Date 02-10-2025 Invoice Number V/2025 V/2025-26 4934 Serv…" at bounding box center [201, 159] width 370 height 228
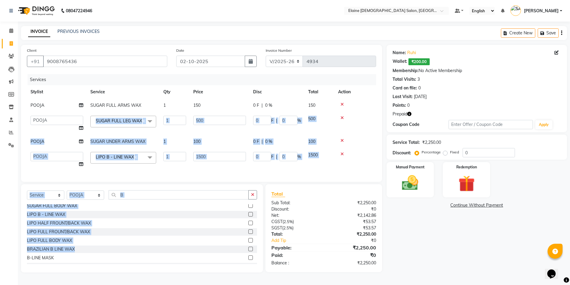
drag, startPoint x: 377, startPoint y: 153, endPoint x: 369, endPoint y: 177, distance: 25.3
click at [377, 153] on div "Client +91 9008765436 Date 02-10-2025 Invoice Number V/2025 V/2025-26 4934 Serv…" at bounding box center [201, 113] width 361 height 137
click at [143, 200] on input "B" at bounding box center [179, 194] width 140 height 9
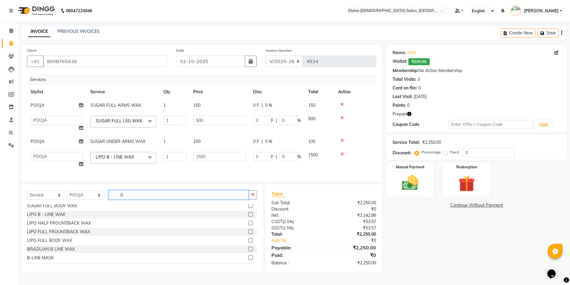
click at [143, 200] on input "B" at bounding box center [179, 194] width 140 height 9
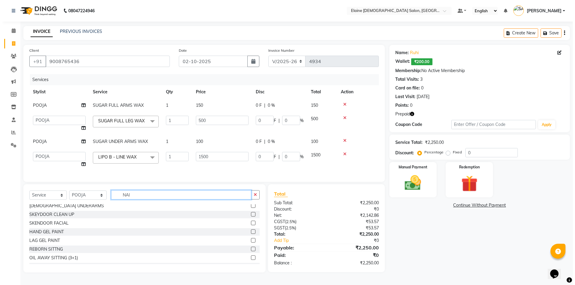
scroll to position [0, 0]
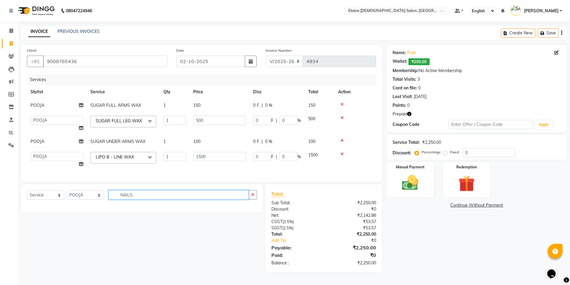
click at [143, 200] on input "NAILS" at bounding box center [179, 194] width 140 height 9
type input "GEL"
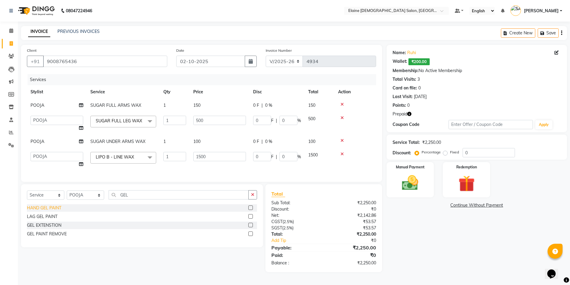
click at [57, 211] on div "HAND GEL PAINT" at bounding box center [44, 208] width 34 height 6
checkbox input "false"
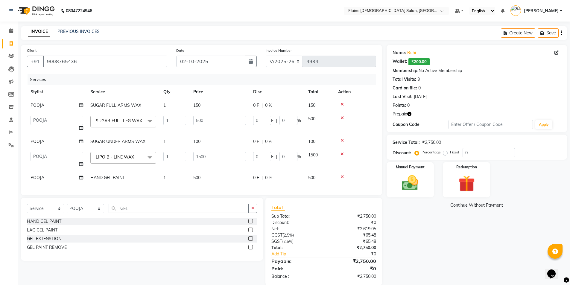
click at [222, 169] on td "1500" at bounding box center [220, 159] width 60 height 23
click at [217, 175] on td "500" at bounding box center [220, 177] width 60 height 13
select select "74176"
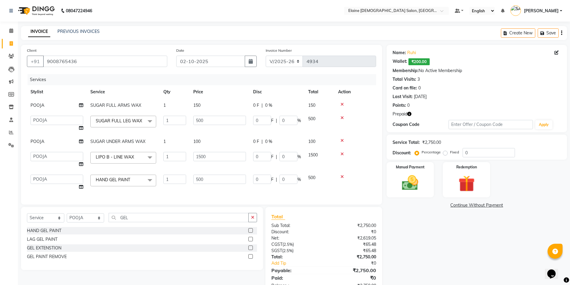
click at [215, 177] on input "500" at bounding box center [219, 179] width 53 height 9
type input "250"
click at [203, 194] on div "Services Stylist Service Qty Price Disc Total Action POOJA SUGAR FULL ARMS WAX …" at bounding box center [201, 136] width 349 height 124
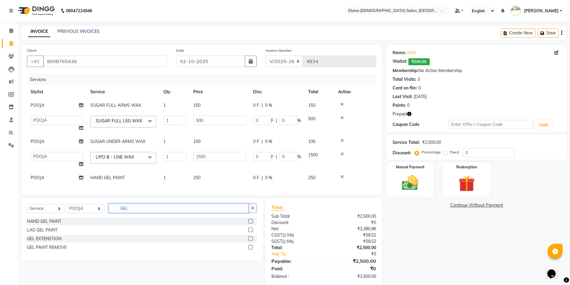
click at [135, 211] on input "GEL" at bounding box center [179, 208] width 140 height 9
click at [130, 213] on input "GEL" at bounding box center [179, 208] width 140 height 9
type input "BODY"
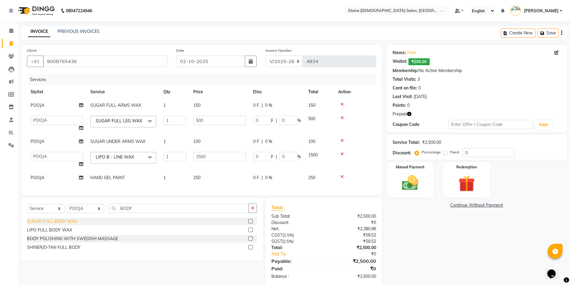
click at [51, 225] on div "SUGAR FULL BODY WAX" at bounding box center [52, 221] width 50 height 6
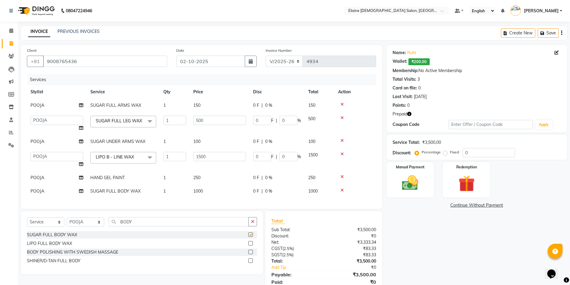
checkbox input "false"
click at [52, 247] on div "LIPO FULL BODY WAX" at bounding box center [49, 244] width 45 height 6
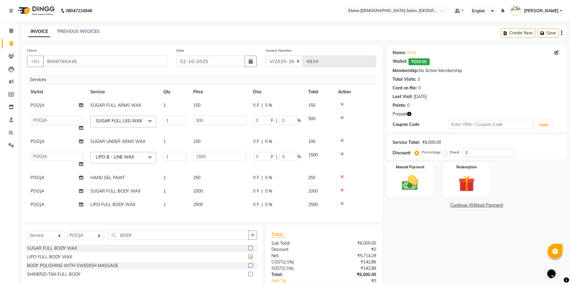
checkbox input "false"
click at [343, 206] on icon at bounding box center [342, 204] width 3 height 4
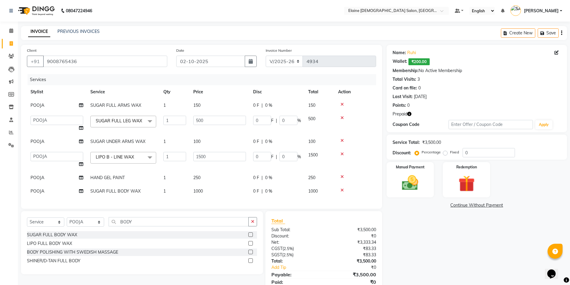
click at [210, 197] on td "1000" at bounding box center [220, 191] width 60 height 13
select select "74176"
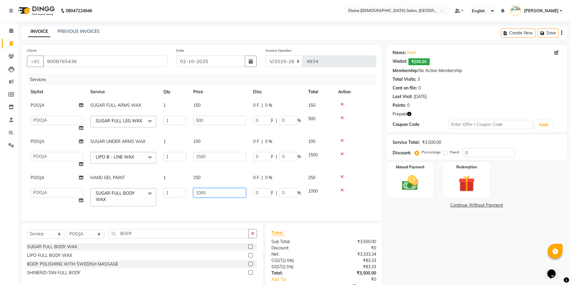
click at [200, 195] on input "1000" at bounding box center [219, 192] width 53 height 9
type input "1000"
click at [221, 206] on div "Services Stylist Service Qty Price Disc Total Action POOJA SUGAR FULL ARMS WAX …" at bounding box center [201, 144] width 349 height 141
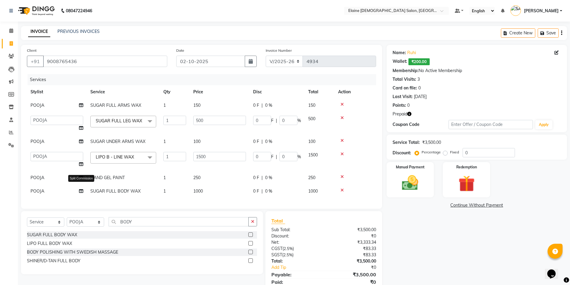
click at [81, 193] on icon at bounding box center [81, 191] width 4 height 4
select select "74176"
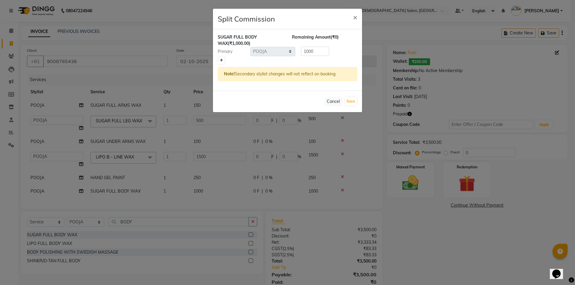
click at [221, 62] on icon at bounding box center [221, 61] width 3 height 4
type input "500"
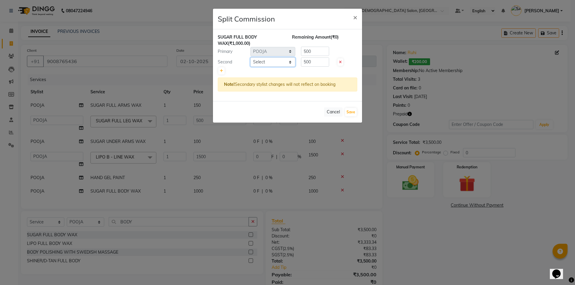
click at [284, 59] on select "Select AANAND BAVALIYA BHAVTIK GONDALIYA DHARMIK RAVRANI DIKSHA DIMPAL SEN GOPI…" at bounding box center [272, 61] width 45 height 9
select select "67030"
click at [250, 57] on select "Select AANAND BAVALIYA BHAVTIK GONDALIYA DHARMIK RAVRANI DIKSHA DIMPAL SEN GOPI…" at bounding box center [272, 61] width 45 height 9
click at [353, 112] on button "Save" at bounding box center [351, 112] width 12 height 8
select select "Select"
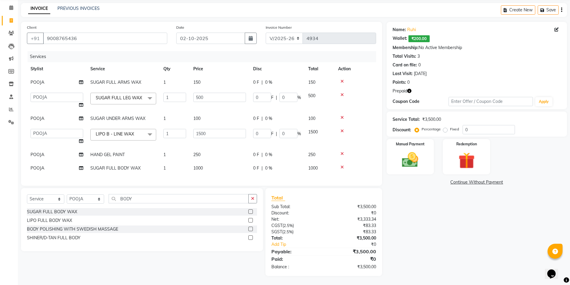
scroll to position [30, 0]
click at [131, 197] on input "BODY" at bounding box center [179, 198] width 140 height 9
type input "B"
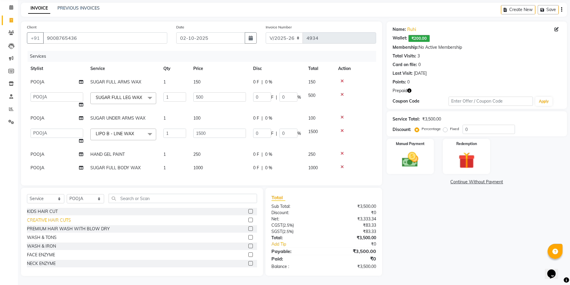
click at [55, 221] on div "CREATIVE HAIR CUTS" at bounding box center [49, 220] width 44 height 6
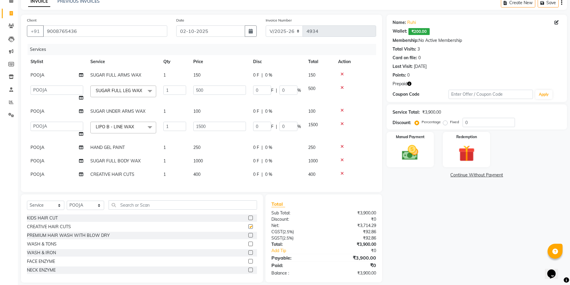
checkbox input "false"
click at [210, 180] on td "400" at bounding box center [220, 174] width 60 height 13
select select "74176"
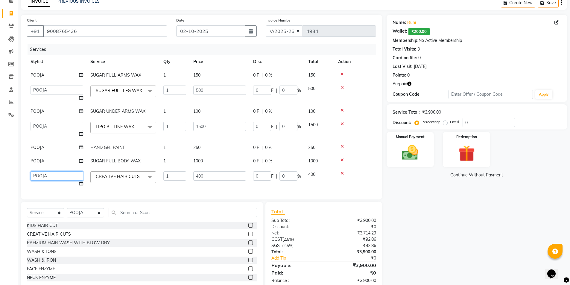
click at [72, 181] on select "AANAND BAVALIYA BHAVTIK GONDALIYA DHARMIK RAVRANI DIKSHA DIMPAL SEN GOPI DASADI…" at bounding box center [57, 175] width 53 height 9
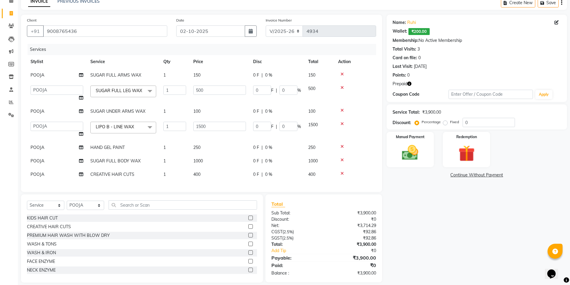
click at [84, 186] on div "Services Stylist Service Qty Price Disc Total Action POOJA SUGAR FULL ARMS WAX …" at bounding box center [201, 115] width 349 height 142
click at [80, 177] on icon at bounding box center [81, 174] width 4 height 4
select select "74176"
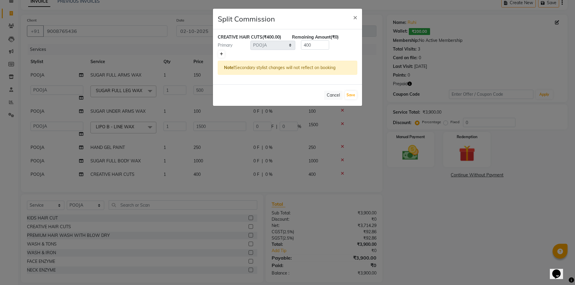
click at [220, 56] on icon at bounding box center [221, 54] width 3 height 4
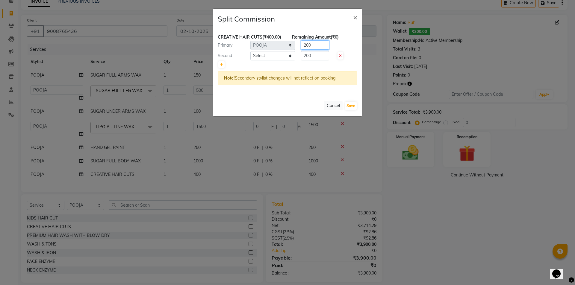
click at [294, 48] on div "Primary Select AANAND BAVALIYA BHAVTIK GONDALIYA DHARMIK RAVRANI DIKSHA DIMPAL …" at bounding box center [287, 45] width 148 height 10
type input "100"
click at [301, 59] on input "200" at bounding box center [315, 55] width 28 height 9
drag, startPoint x: 306, startPoint y: 57, endPoint x: 298, endPoint y: 57, distance: 8.4
click at [298, 57] on div "200" at bounding box center [313, 55] width 37 height 9
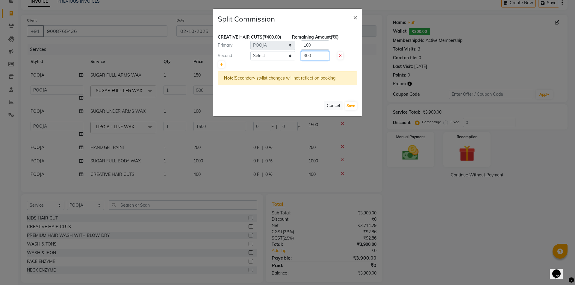
type input "300"
click at [280, 56] on select "Select AANAND BAVALIYA BHAVTIK GONDALIYA DHARMIK RAVRANI DIKSHA DIMPAL SEN GOPI…" at bounding box center [272, 55] width 45 height 9
click at [250, 51] on select "Select AANAND BAVALIYA BHAVTIK GONDALIYA DHARMIK RAVRANI DIKSHA DIMPAL SEN GOPI…" at bounding box center [272, 55] width 45 height 9
select select "67047"
click at [347, 106] on button "Save" at bounding box center [351, 106] width 12 height 8
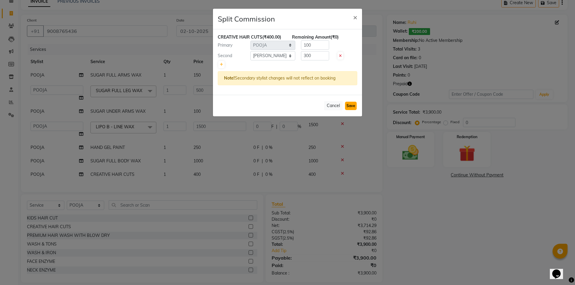
select select "Select"
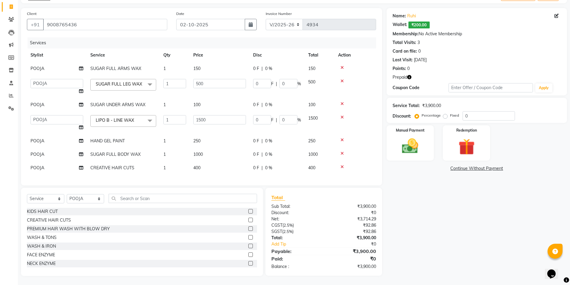
scroll to position [44, 0]
click at [426, 140] on div "Manual Payment" at bounding box center [409, 143] width 49 height 37
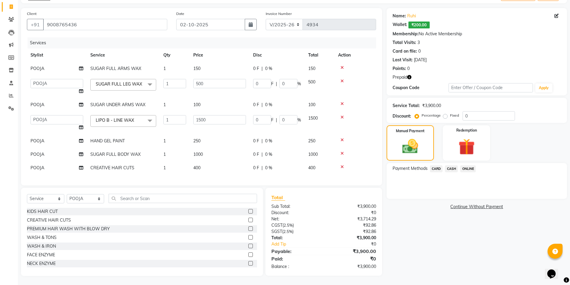
click at [450, 165] on span "CASH" at bounding box center [451, 168] width 13 height 7
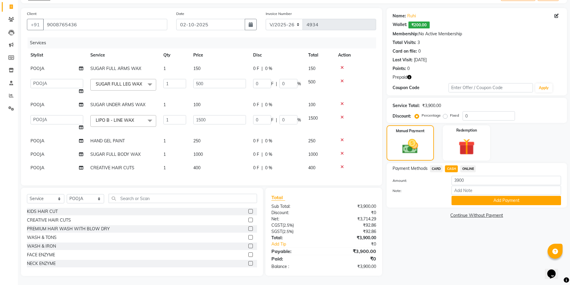
click at [435, 165] on span "CARD" at bounding box center [436, 168] width 13 height 7
drag, startPoint x: 453, startPoint y: 176, endPoint x: 445, endPoint y: 178, distance: 8.3
click at [445, 178] on div "Amount: 3900" at bounding box center [476, 181] width 177 height 10
type input "400"
click at [459, 196] on button "Add Payment" at bounding box center [507, 200] width 110 height 9
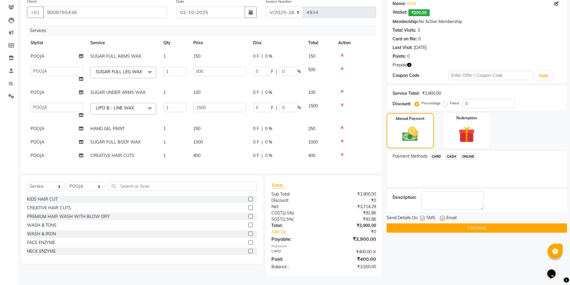
scroll to position [56, 0]
click at [67, 151] on td "POOJA" at bounding box center [57, 155] width 60 height 13
select select "74176"
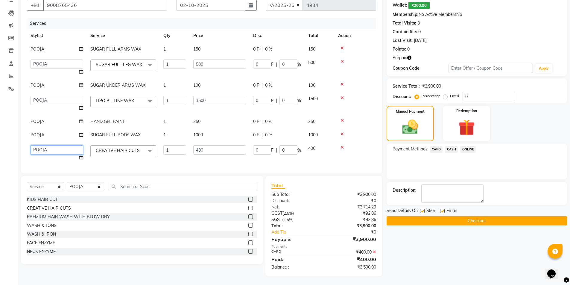
click at [73, 155] on select "AANAND BAVALIYA BHAVTIK GONDALIYA DHARMIK RAVRANI DIKSHA DIMPAL SEN GOPI DASADI…" at bounding box center [57, 149] width 53 height 9
select select "67029"
click at [72, 154] on select "AANAND BAVALIYA BHAVTIK GONDALIYA DHARMIK RAVRANI DIKSHA DIMPAL SEN GOPI DASADI…" at bounding box center [57, 149] width 53 height 9
select select "67047"
click at [80, 159] on icon at bounding box center [81, 158] width 4 height 4
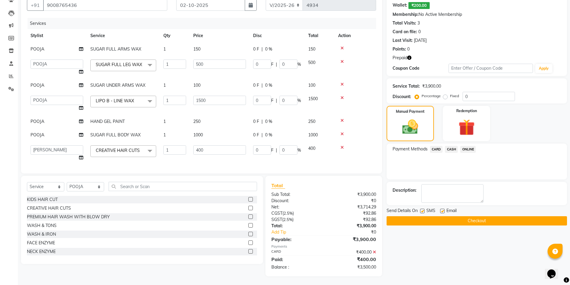
select select "67047"
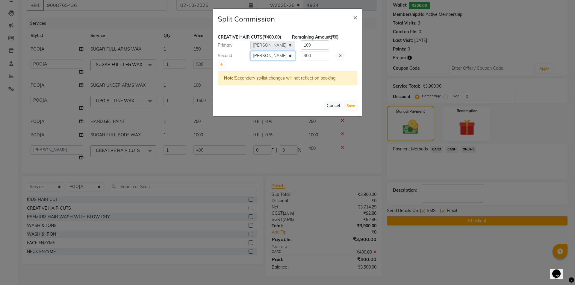
click at [263, 56] on select "Select AANAND BAVALIYA BHAVTIK GONDALIYA DHARMIK RAVRANI DIKSHA DIMPAL SEN GOPI…" at bounding box center [272, 55] width 45 height 9
select select "74176"
click at [250, 51] on select "Select AANAND BAVALIYA BHAVTIK GONDALIYA DHARMIK RAVRANI DIKSHA DIMPAL SEN GOPI…" at bounding box center [272, 55] width 45 height 9
drag, startPoint x: 318, startPoint y: 57, endPoint x: 310, endPoint y: 47, distance: 13.0
click at [298, 57] on div "300" at bounding box center [313, 55] width 37 height 9
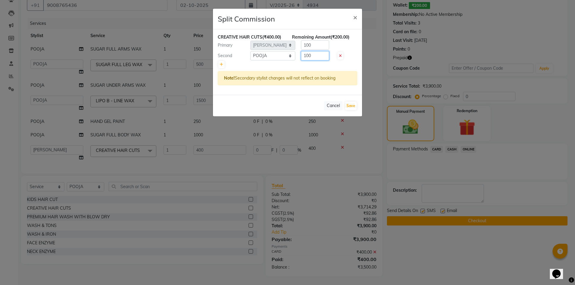
type input "100"
drag, startPoint x: 310, startPoint y: 45, endPoint x: 294, endPoint y: 50, distance: 16.9
click at [294, 50] on div "CREATIVE HAIR CUTS (₹400.00) Remaining Amount (₹200.00) Primary Select AANAND B…" at bounding box center [287, 62] width 149 height 66
type input "300"
click at [347, 106] on button "Save" at bounding box center [351, 106] width 12 height 8
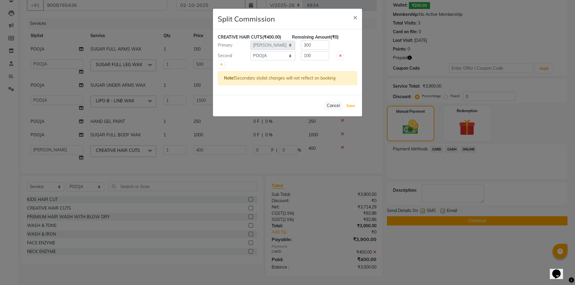
select select "Select"
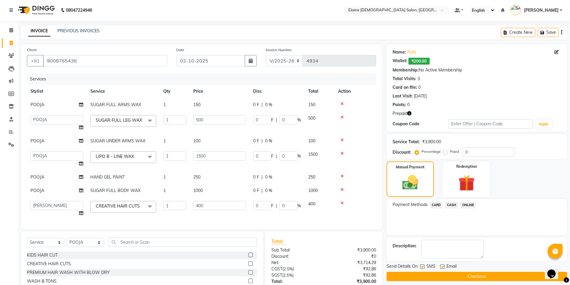
scroll to position [0, 0]
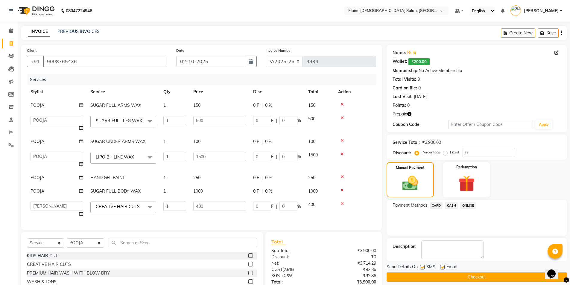
click at [95, 103] on span "SUGAR FULL ARMS WAX" at bounding box center [115, 105] width 51 height 5
select select "74176"
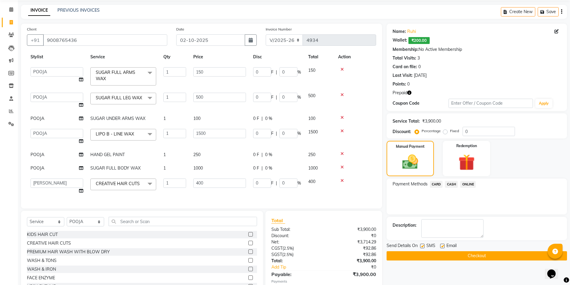
scroll to position [57, 0]
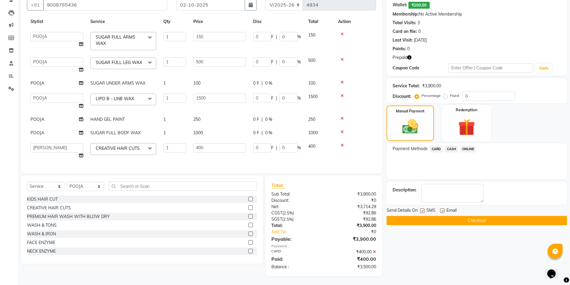
click at [458, 133] on img at bounding box center [467, 127] width 28 height 21
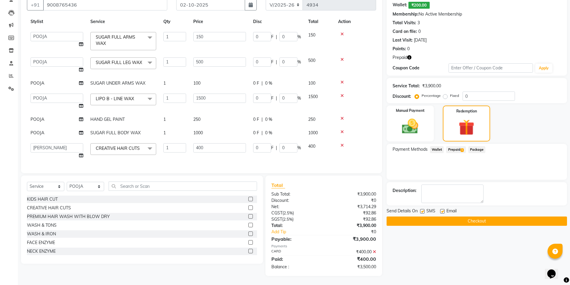
drag, startPoint x: 458, startPoint y: 142, endPoint x: 456, endPoint y: 151, distance: 9.4
click at [455, 153] on div "Prepaid 1" at bounding box center [455, 150] width 22 height 8
click at [456, 151] on span "Prepaid 1" at bounding box center [455, 149] width 19 height 7
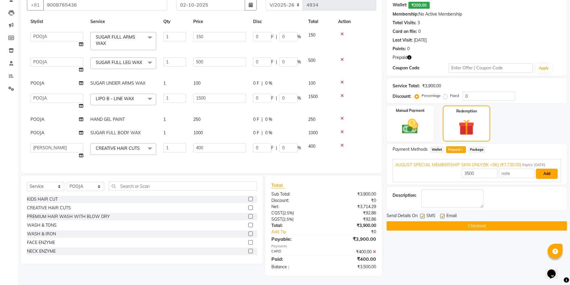
click at [538, 174] on button "Add" at bounding box center [547, 174] width 22 height 10
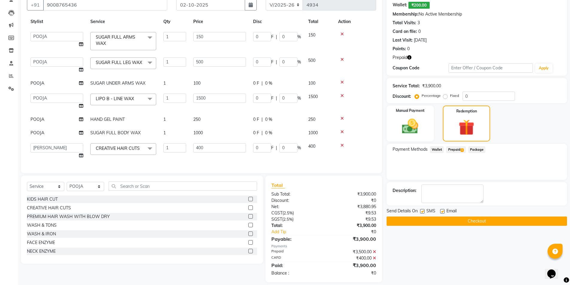
click at [440, 212] on label at bounding box center [442, 211] width 4 height 4
click at [440, 212] on input "checkbox" at bounding box center [442, 212] width 4 height 4
checkbox input "false"
click at [424, 219] on button "Checkout" at bounding box center [477, 221] width 180 height 9
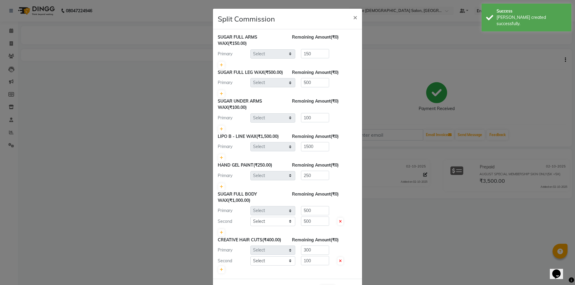
select select "74176"
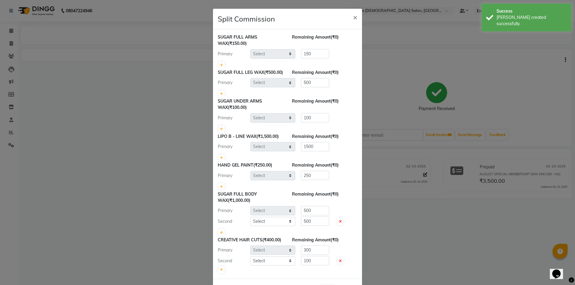
select select "74176"
select select "67030"
select select "67047"
select select "74176"
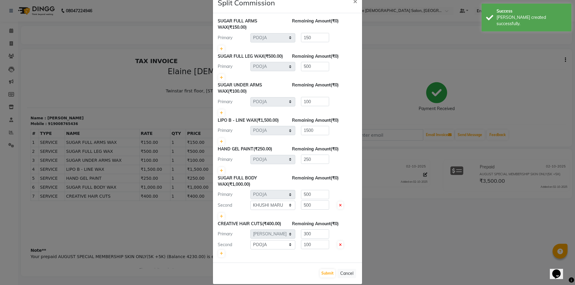
scroll to position [30, 0]
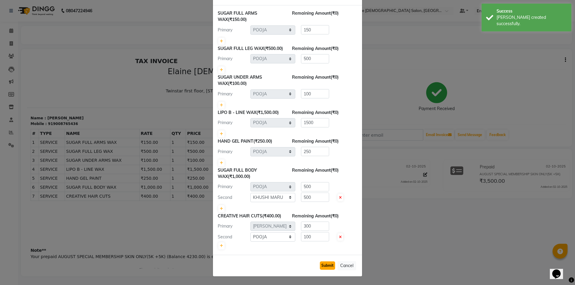
click at [322, 267] on button "Submit" at bounding box center [327, 266] width 15 height 8
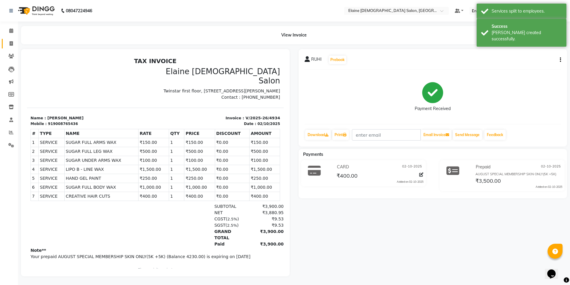
click at [12, 48] on link "Invoice" at bounding box center [9, 44] width 14 height 10
select select "service"
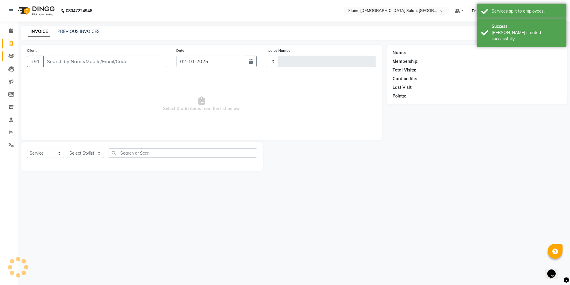
type input "4935"
select select "7542"
click at [58, 62] on input "Client" at bounding box center [105, 61] width 125 height 11
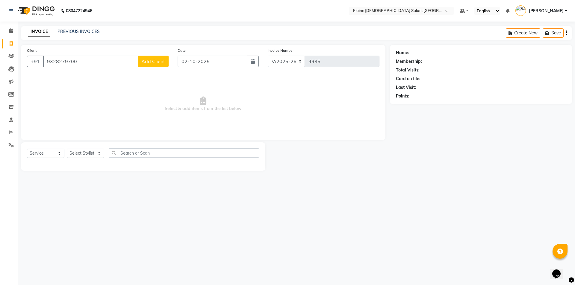
drag, startPoint x: 45, startPoint y: 66, endPoint x: 104, endPoint y: 62, distance: 59.1
click at [82, 65] on input "9328279700" at bounding box center [90, 61] width 95 height 11
type input "9328279700"
click at [165, 64] on button "Add Client" at bounding box center [153, 61] width 31 height 11
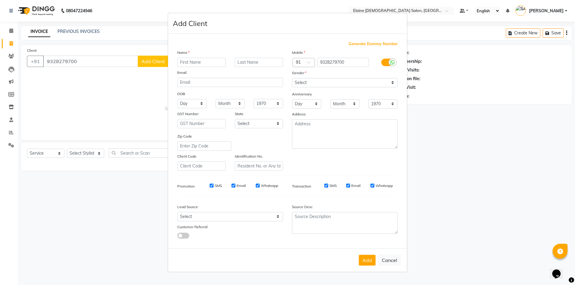
click at [181, 64] on input "text" at bounding box center [201, 62] width 48 height 9
type input "GEETA"
type input "MAM"
click at [310, 88] on div "Mobile Country Code × 91 9328279700 Gender Select Male Female Other Prefer Not …" at bounding box center [344, 109] width 115 height 121
click at [310, 86] on select "Select Male Female Other Prefer Not To Say" at bounding box center [345, 82] width 106 height 9
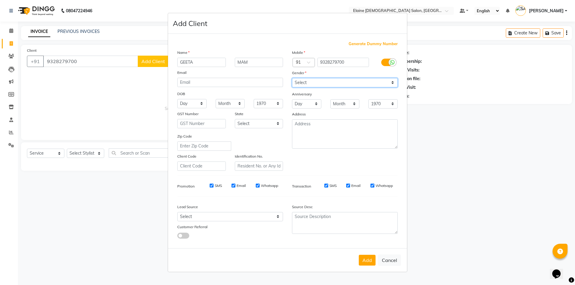
select select "female"
click at [292, 78] on select "Select Male Female Other Prefer Not To Say" at bounding box center [345, 82] width 106 height 9
click at [373, 262] on button "Add" at bounding box center [366, 260] width 17 height 11
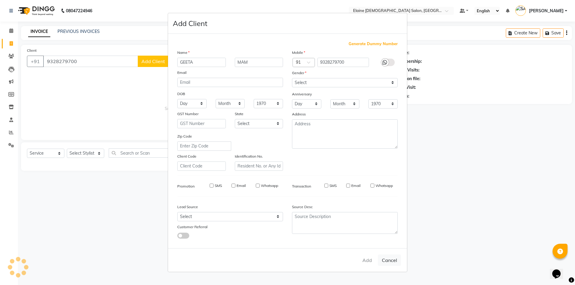
select select
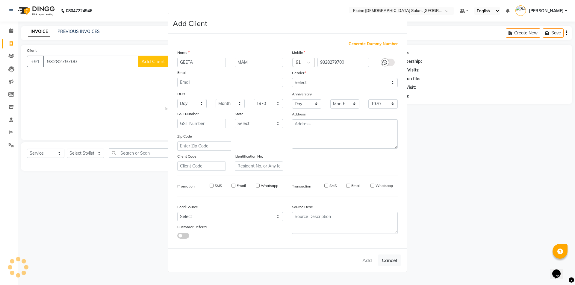
select select
checkbox input "false"
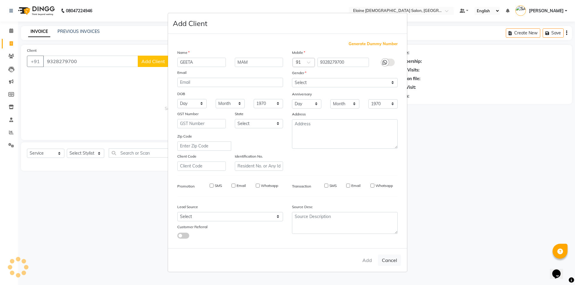
checkbox input "false"
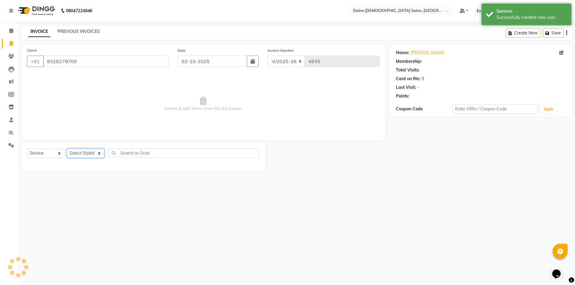
click at [101, 157] on select "Select Stylist AANAND BAVALIYA BHAVTIK GONDALIYA DHARMIK RAVRANI DIKSHA DIMPAL …" at bounding box center [85, 153] width 37 height 9
click at [67, 149] on select "Select Stylist AANAND BAVALIYA BHAVTIK GONDALIYA DHARMIK RAVRANI DIKSHA DIMPAL …" at bounding box center [85, 153] width 37 height 9
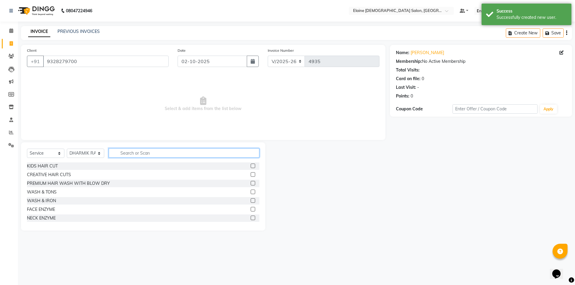
click at [137, 154] on input "text" at bounding box center [184, 152] width 151 height 9
click at [85, 157] on select "Select Stylist AANAND BAVALIYA BHAVTIK GONDALIYA DHARMIK RAVRANI DIKSHA DIMPAL …" at bounding box center [85, 153] width 37 height 9
select select "67034"
click at [67, 149] on select "Select Stylist AANAND BAVALIYA BHAVTIK GONDALIYA DHARMIK RAVRANI DIKSHA DIMPAL …" at bounding box center [85, 153] width 37 height 9
click at [138, 157] on input "text" at bounding box center [184, 152] width 151 height 9
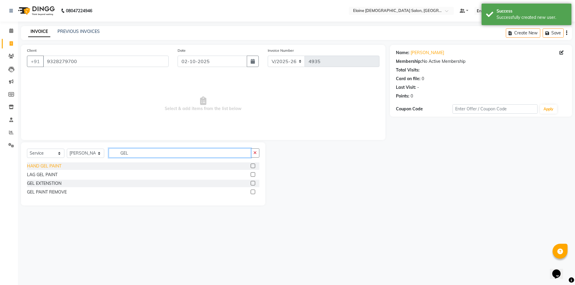
type input "GEL"
click at [53, 167] on div "HAND GEL PAINT" at bounding box center [44, 166] width 34 height 6
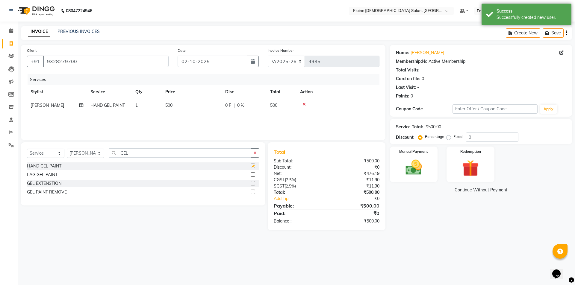
checkbox input "false"
click at [186, 104] on td "500" at bounding box center [192, 105] width 60 height 13
select select "67034"
drag, startPoint x: 185, startPoint y: 115, endPoint x: 106, endPoint y: 134, distance: 81.3
click at [106, 134] on div "Services Stylist Service Qty Price Disc Total Action AANAND BAVALIYA BHAVTIK GO…" at bounding box center [203, 104] width 352 height 60
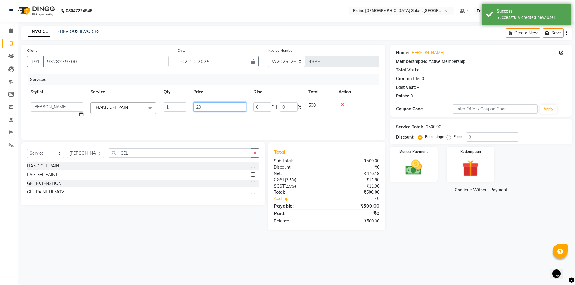
type input "200"
click at [119, 145] on div "Select Service Product Membership Package Voucher Prepaid Gift Card Select Styl…" at bounding box center [143, 173] width 244 height 63
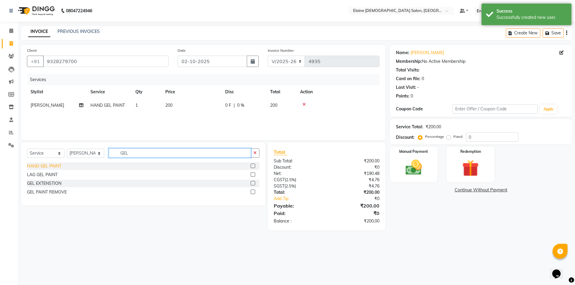
drag, startPoint x: 129, startPoint y: 152, endPoint x: 41, endPoint y: 165, distance: 89.0
click at [51, 166] on div "Select Service Product Membership Package Voucher Prepaid Gift Card Select Styl…" at bounding box center [143, 173] width 244 height 63
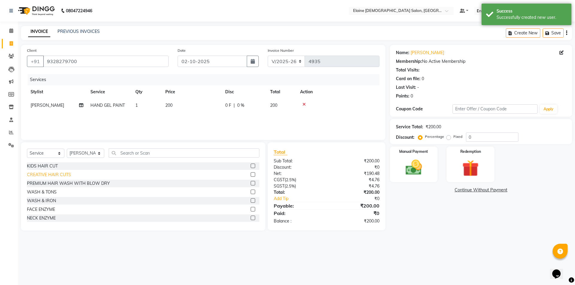
click at [42, 172] on div "CREATIVE HAIR CUTS" at bounding box center [49, 175] width 44 height 6
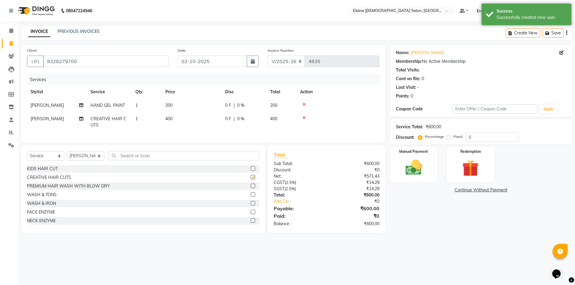
checkbox input "false"
click at [200, 113] on td "400" at bounding box center [192, 122] width 60 height 20
select select "67034"
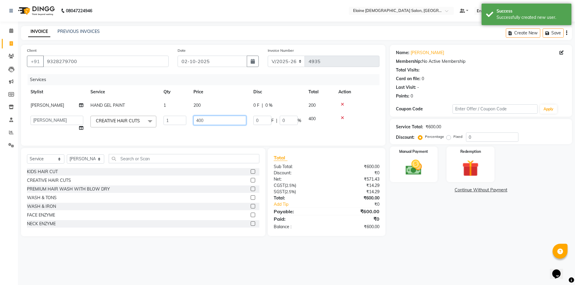
drag, startPoint x: 200, startPoint y: 115, endPoint x: 151, endPoint y: 133, distance: 52.4
click at [158, 130] on tr "AANAND BAVALIYA BHAVTIK GONDALIYA DHARMIK RAVRANI DIKSHA DIMPAL SEN GOPI DASADI…" at bounding box center [203, 123] width 352 height 23
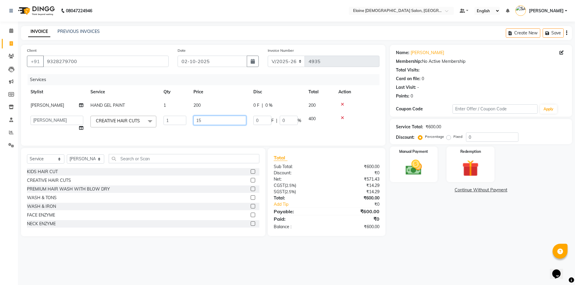
type input "150"
click at [146, 134] on div "Services Stylist Service Qty Price Disc Total Action DIMPAL SEN HAND GEL PAINT …" at bounding box center [203, 107] width 352 height 66
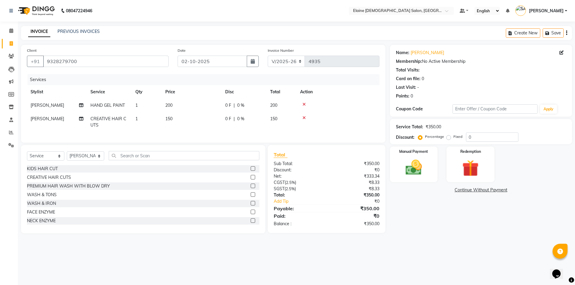
click at [60, 113] on td "[PERSON_NAME]" at bounding box center [57, 122] width 60 height 20
select select "67034"
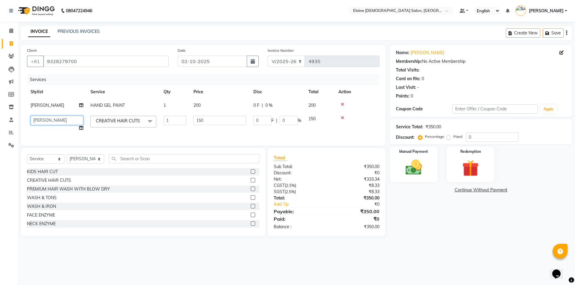
drag, startPoint x: 59, startPoint y: 114, endPoint x: 55, endPoint y: 122, distance: 9.2
click at [55, 122] on select "AANAND BAVALIYA BHAVTIK GONDALIYA DHARMIK RAVRANI DIKSHA DIMPAL SEN GOPI DASADI…" at bounding box center [57, 120] width 53 height 9
click at [82, 129] on icon at bounding box center [81, 128] width 4 height 4
select select "67044"
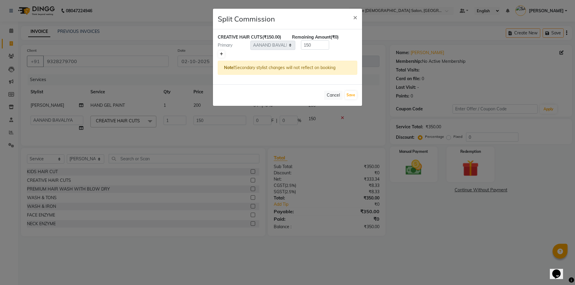
click at [218, 53] on link at bounding box center [221, 54] width 6 height 7
type input "75"
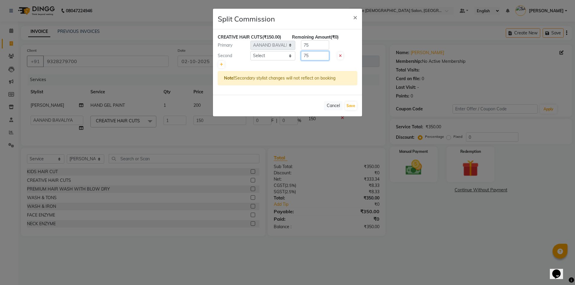
drag, startPoint x: 307, startPoint y: 56, endPoint x: 291, endPoint y: 57, distance: 15.6
click at [291, 57] on div "Second Select AANAND BAVALIYA BHAVTIK GONDALIYA DHARMIK RAVRANI DIKSHA DIMPAL S…" at bounding box center [287, 56] width 148 height 10
drag, startPoint x: 309, startPoint y: 56, endPoint x: 292, endPoint y: 60, distance: 16.8
click at [292, 60] on div "Second Select AANAND BAVALIYA BHAVTIK GONDALIYA DHARMIK RAVRANI DIKSHA DIMPAL S…" at bounding box center [287, 56] width 148 height 10
drag, startPoint x: 312, startPoint y: 48, endPoint x: 301, endPoint y: 49, distance: 11.5
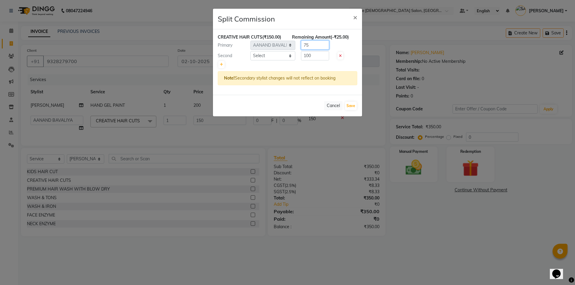
click at [300, 49] on div "75" at bounding box center [313, 44] width 37 height 9
drag, startPoint x: 306, startPoint y: 58, endPoint x: 288, endPoint y: 63, distance: 18.9
click at [288, 63] on div "CREATIVE HAIR CUTS (₹150.00) Remaining Amount (-₹25.00) Primary Select AANAND B…" at bounding box center [287, 62] width 149 height 66
type input "50"
click at [290, 48] on div "Primary Select AANAND BAVALIYA BHAVTIK GONDALIYA DHARMIK RAVRANI DIKSHA DIMPAL …" at bounding box center [287, 45] width 148 height 10
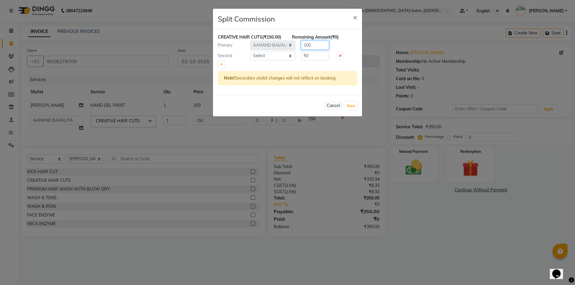
type input "100"
click at [287, 54] on select "Select AANAND BAVALIYA BHAVTIK GONDALIYA DHARMIK RAVRANI DIKSHA DIMPAL SEN GOPI…" at bounding box center [272, 55] width 45 height 9
select select "69548"
click at [250, 51] on select "Select AANAND BAVALIYA BHAVTIK GONDALIYA DHARMIK RAVRANI DIKSHA DIMPAL SEN GOPI…" at bounding box center [272, 55] width 45 height 9
click at [345, 103] on button "Save" at bounding box center [351, 106] width 12 height 8
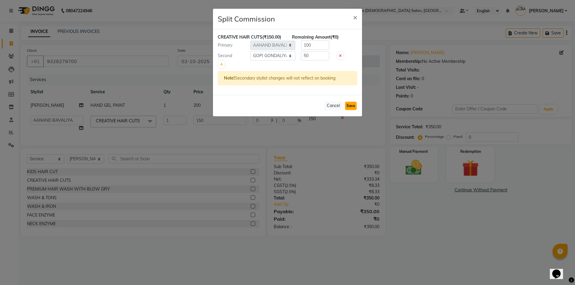
select select "Select"
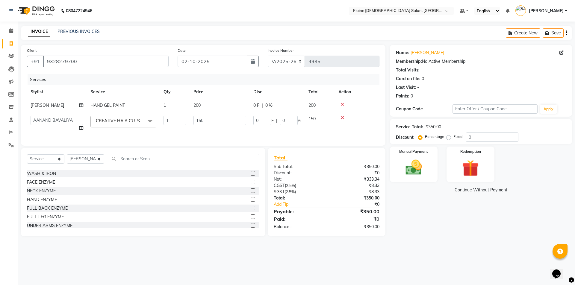
scroll to position [120, 0]
click at [131, 162] on input "text" at bounding box center [184, 158] width 151 height 9
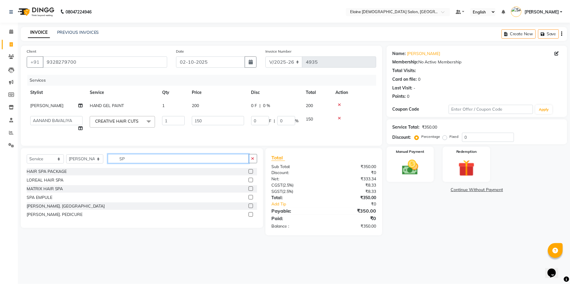
scroll to position [0, 0]
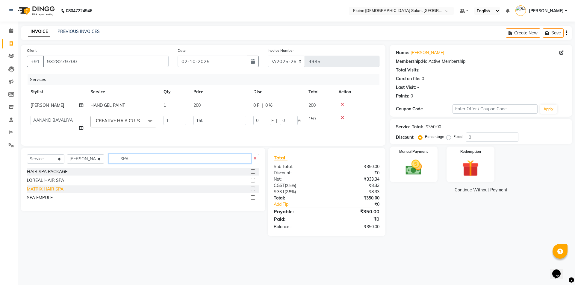
type input "SPA"
click at [54, 192] on div "MATRIX HAIR SPA" at bounding box center [45, 189] width 37 height 6
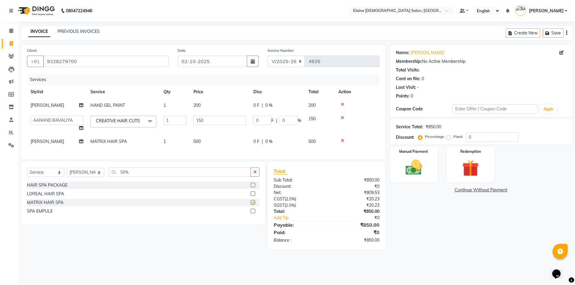
checkbox input "false"
click at [70, 142] on td "[PERSON_NAME]" at bounding box center [57, 141] width 60 height 13
select select "67034"
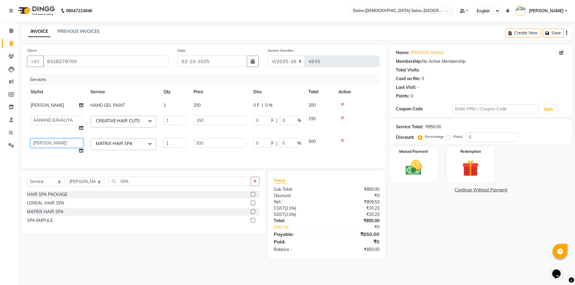
click at [70, 142] on select "AANAND BAVALIYA BHAVTIK GONDALIYA DHARMIK RAVRANI DIKSHA DIMPAL SEN GOPI DASADI…" at bounding box center [57, 143] width 53 height 9
select select "69548"
click at [428, 182] on div "Manual Payment" at bounding box center [413, 164] width 50 height 37
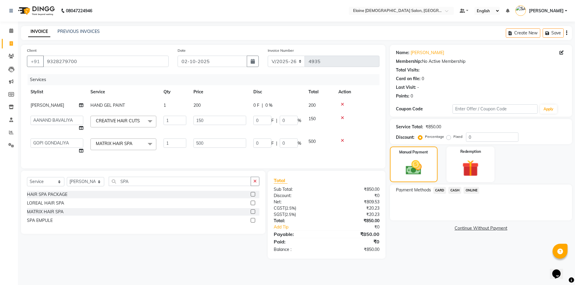
click at [459, 188] on span "CASH" at bounding box center [454, 190] width 13 height 7
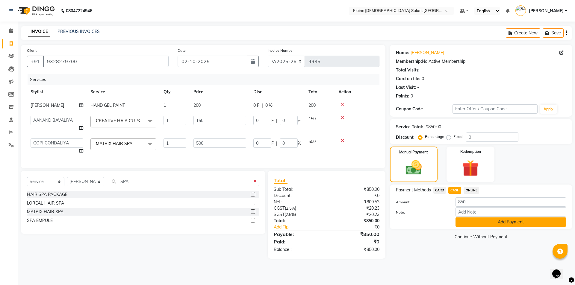
click at [458, 225] on button "Add Payment" at bounding box center [510, 222] width 110 height 9
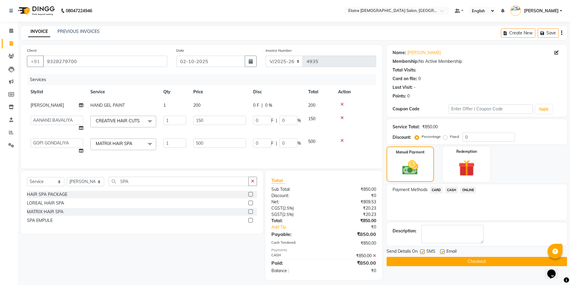
click at [440, 250] on label at bounding box center [442, 252] width 4 height 4
click at [440, 250] on input "checkbox" at bounding box center [442, 252] width 4 height 4
checkbox input "false"
click at [424, 252] on label at bounding box center [422, 252] width 4 height 4
click at [424, 252] on input "checkbox" at bounding box center [422, 252] width 4 height 4
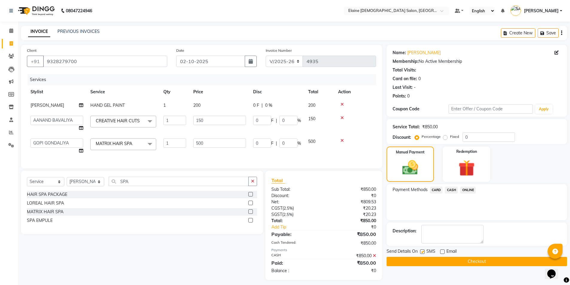
checkbox input "false"
click at [373, 258] on icon at bounding box center [374, 256] width 3 height 4
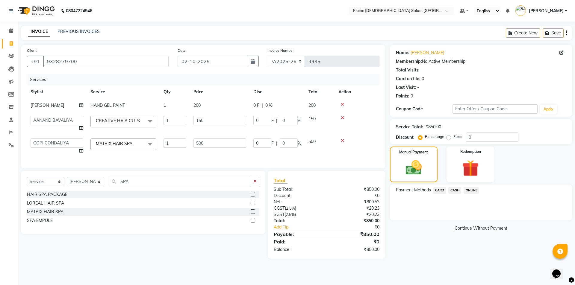
click at [455, 189] on span "CASH" at bounding box center [454, 190] width 13 height 7
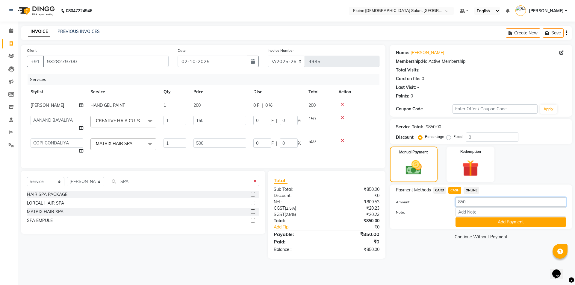
click at [445, 207] on div "Amount: 850 Note: Add Payment" at bounding box center [481, 211] width 170 height 29
drag, startPoint x: 448, startPoint y: 203, endPoint x: 444, endPoint y: 203, distance: 4.2
click at [444, 203] on div "Amount: 05" at bounding box center [480, 202] width 179 height 10
drag, startPoint x: 471, startPoint y: 199, endPoint x: 437, endPoint y: 207, distance: 35.1
click at [437, 207] on div "Amount: 500" at bounding box center [480, 202] width 179 height 10
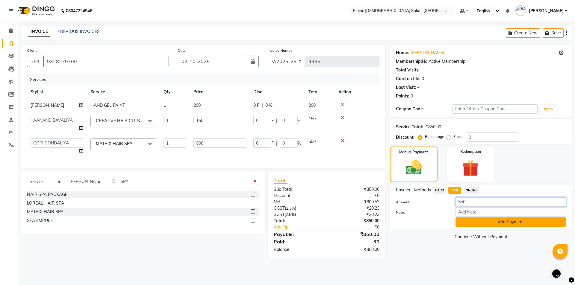
type input "550"
click at [463, 220] on button "Add Payment" at bounding box center [510, 222] width 110 height 9
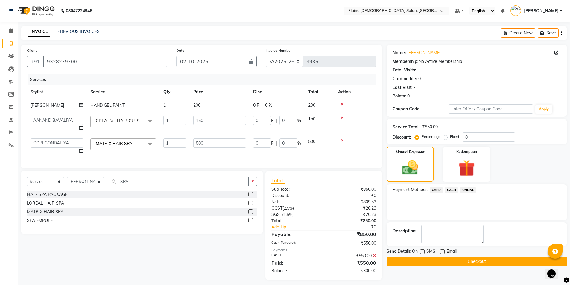
click at [437, 193] on span "CARD" at bounding box center [436, 190] width 13 height 7
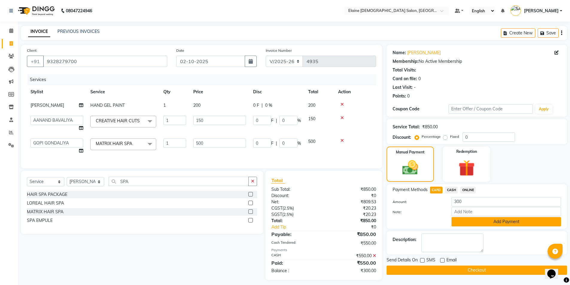
click at [460, 219] on button "Add Payment" at bounding box center [507, 221] width 110 height 9
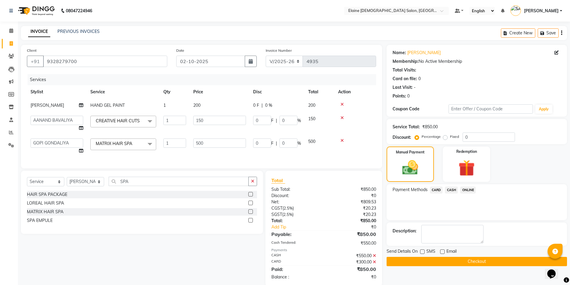
scroll to position [15, 0]
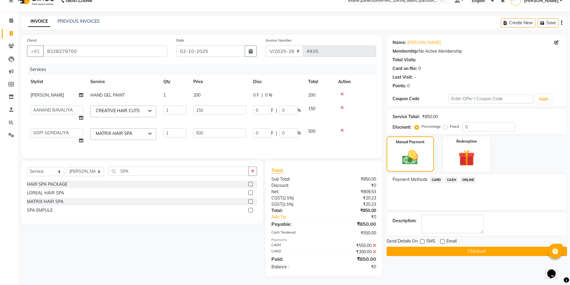
click at [429, 250] on button "Checkout" at bounding box center [477, 251] width 180 height 9
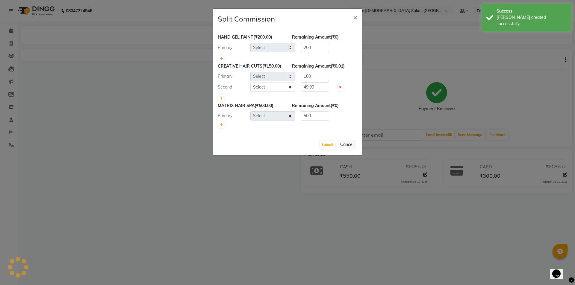
select select "67034"
select select "67044"
select select "69548"
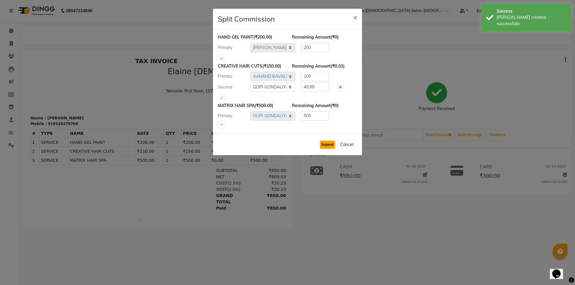
click at [325, 145] on button "Submit" at bounding box center [327, 145] width 15 height 8
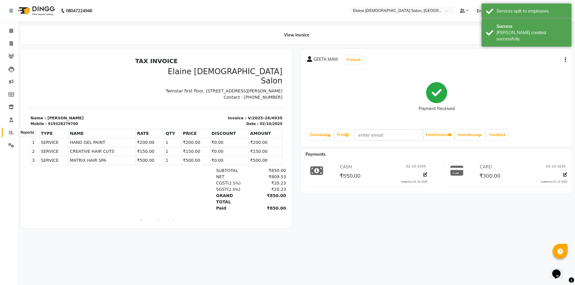
click at [10, 133] on icon at bounding box center [11, 132] width 4 height 4
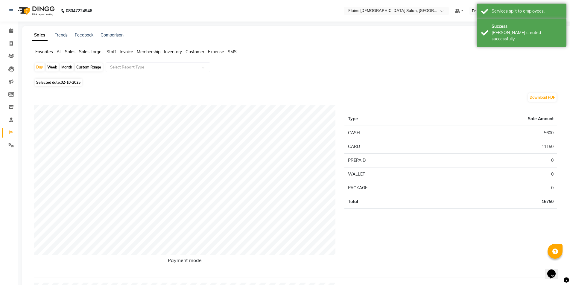
click at [110, 54] on span "Staff" at bounding box center [112, 51] width 10 height 5
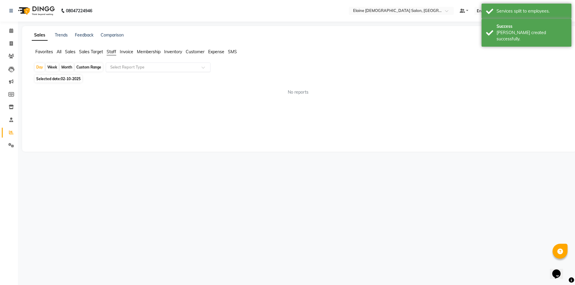
click at [130, 70] on input "text" at bounding box center [152, 67] width 86 height 6
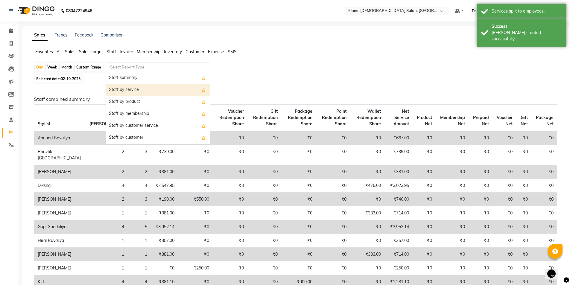
click at [146, 95] on div "Staff by service" at bounding box center [158, 90] width 104 height 12
select select "full_report"
select select "csv"
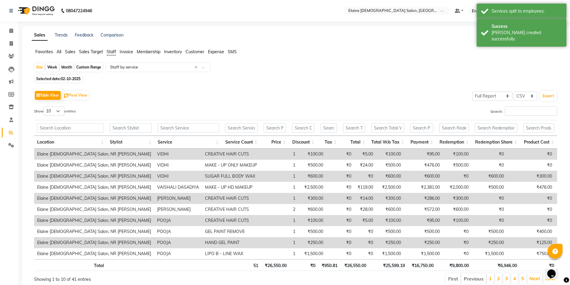
click at [78, 79] on span "02-10-2025" at bounding box center [71, 79] width 20 height 4
select select "10"
select select "2025"
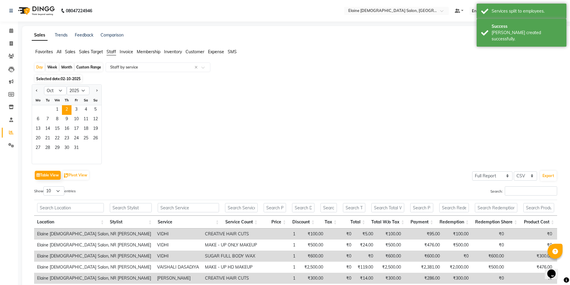
click at [537, 125] on div "Jan Feb Mar Apr May Jun Jul Aug Sep Oct Nov Dec 2015 2016 2017 2018 2019 2020 2…" at bounding box center [297, 124] width 530 height 80
click at [529, 192] on input "Search:" at bounding box center [531, 190] width 52 height 9
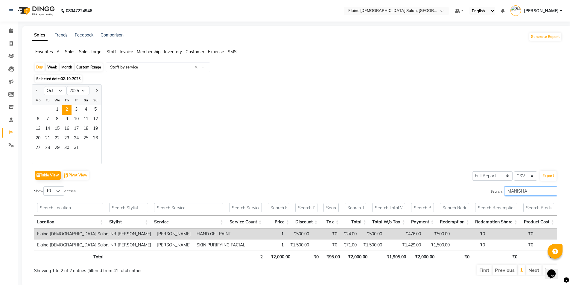
type input "MANISHA"
click at [119, 83] on div "Day Week Month Custom Range Select Report Type × Staff by service × Selected da…" at bounding box center [297, 172] width 530 height 218
click at [9, 43] on span at bounding box center [11, 43] width 10 height 7
select select "7542"
select select "service"
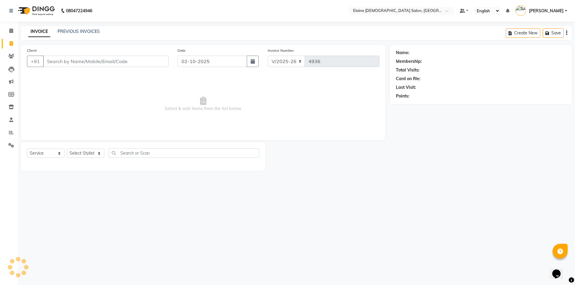
click at [75, 35] on div "INVOICE PREVIOUS INVOICES" at bounding box center [64, 31] width 86 height 7
click at [11, 31] on icon at bounding box center [11, 30] width 4 height 4
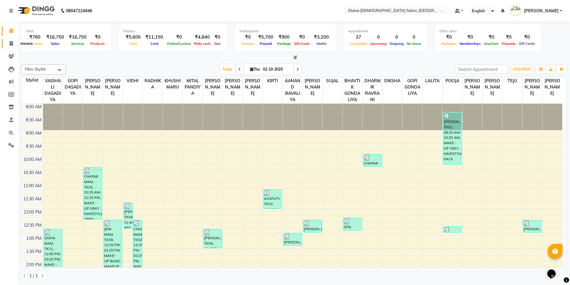
click at [10, 43] on icon at bounding box center [11, 43] width 3 height 4
select select "service"
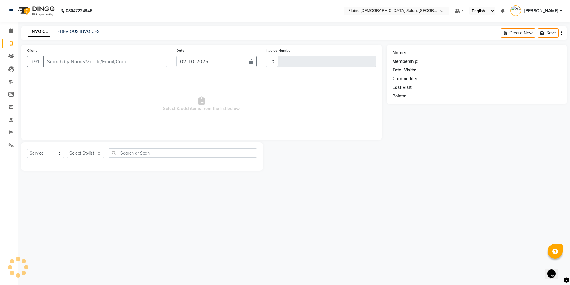
type input "4936"
select select "7542"
click at [97, 34] on link "PREVIOUS INVOICES" at bounding box center [78, 31] width 42 height 5
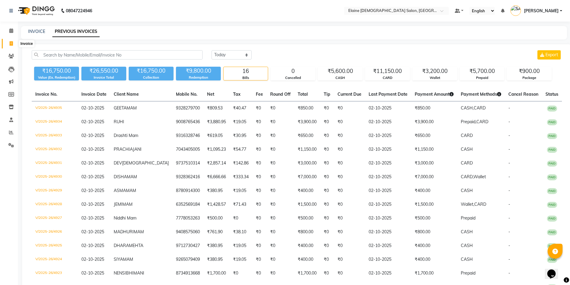
click at [13, 40] on span at bounding box center [11, 43] width 10 height 7
select select "service"
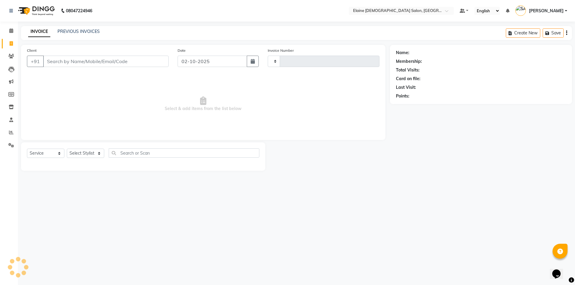
type input "4936"
select select "7542"
click at [74, 64] on input "Client" at bounding box center [105, 61] width 125 height 11
click at [9, 57] on icon at bounding box center [11, 56] width 6 height 4
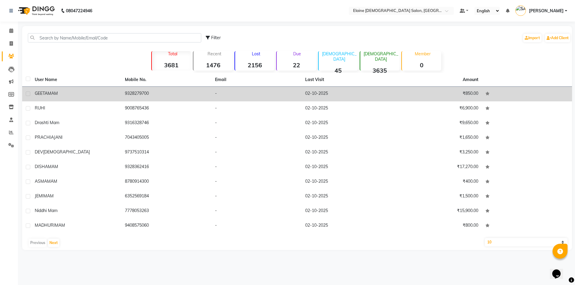
click at [67, 95] on div "GEETA MAM" at bounding box center [76, 93] width 83 height 6
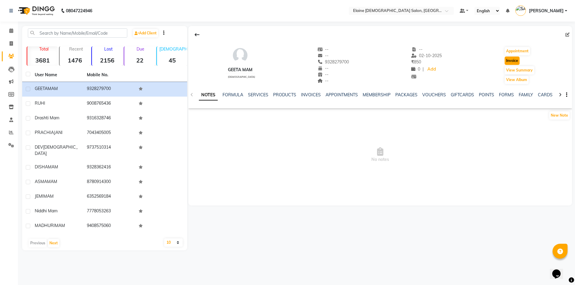
click at [516, 61] on button "Invoice" at bounding box center [511, 61] width 15 height 8
select select "7542"
select select "service"
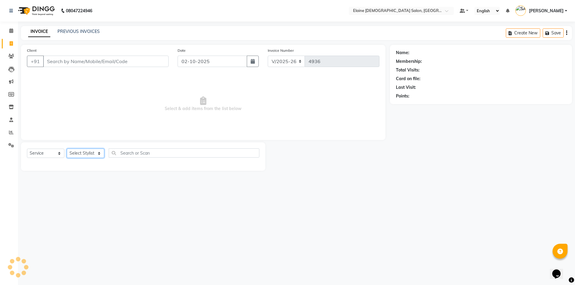
click at [96, 150] on select "Select Stylist AANAND BAVALIYA BHAVTIK GONDALIYA DHARMIK RAVRANI DIKSHA DIMPAL …" at bounding box center [85, 153] width 37 height 9
type input "9328279700"
select select "67044"
click at [67, 149] on select "Select Stylist AANAND BAVALIYA BHAVTIK GONDALIYA DHARMIK RAVRANI DIKSHA DIMPAL …" at bounding box center [85, 153] width 37 height 9
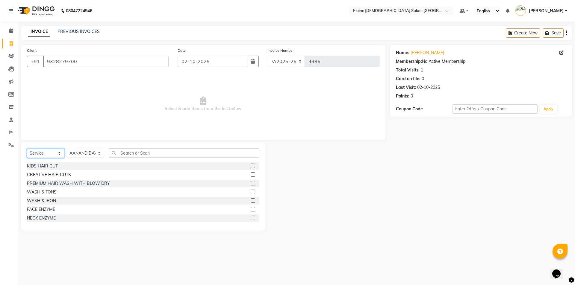
click at [40, 153] on select "Select Service Product Membership Package Voucher Prepaid Gift Card" at bounding box center [45, 153] width 37 height 9
select select "product"
click at [27, 149] on select "Select Service Product Membership Package Voucher Prepaid Gift Card" at bounding box center [45, 153] width 37 height 9
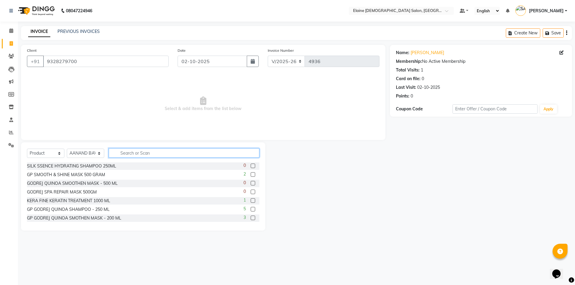
click at [124, 153] on input "text" at bounding box center [184, 152] width 151 height 9
type input "SPRAY"
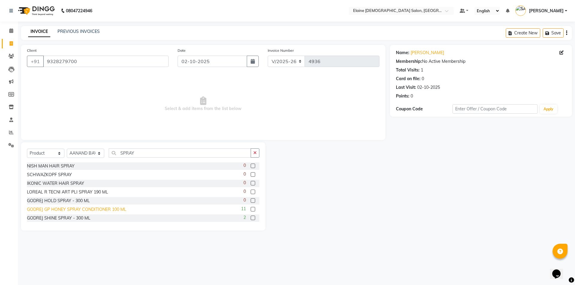
click at [82, 207] on div "GODREJ GP HONEY SPRAY CONDITIONER 100 ML" at bounding box center [76, 209] width 99 height 6
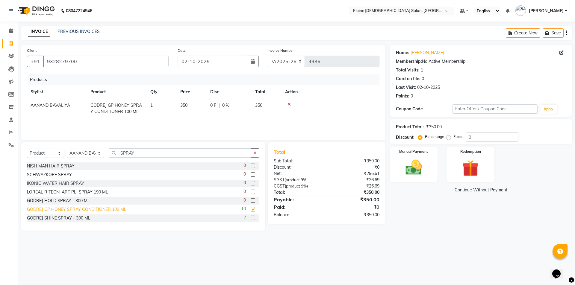
checkbox input "false"
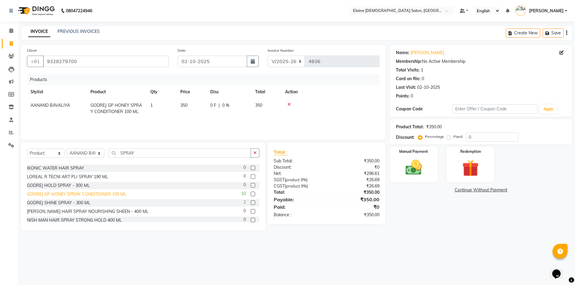
scroll to position [30, 0]
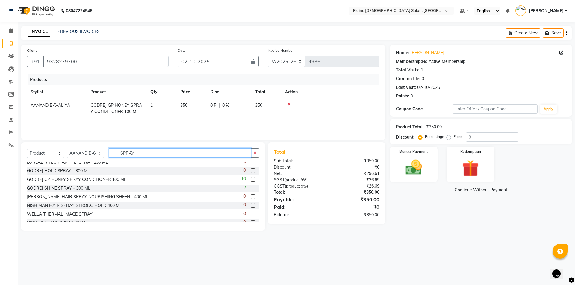
drag, startPoint x: 133, startPoint y: 151, endPoint x: 102, endPoint y: 157, distance: 32.0
click at [102, 157] on div "Select Service Product Membership Package Voucher Prepaid Gift Card Select Styl…" at bounding box center [143, 155] width 232 height 14
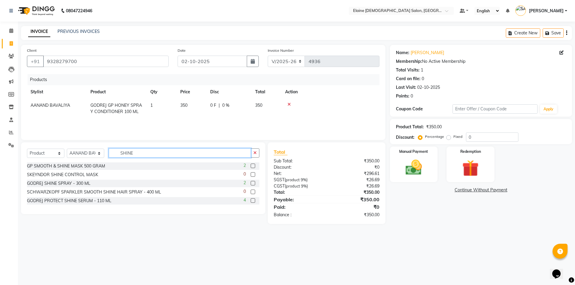
scroll to position [0, 0]
type input "SHINE"
click at [73, 201] on div "GODREJ PROTECT SHINE SERUM - 110 ML" at bounding box center [69, 201] width 84 height 6
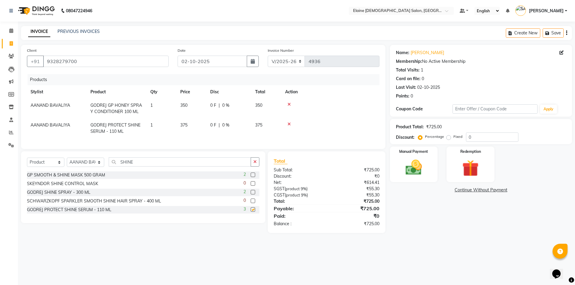
checkbox input "false"
click at [205, 126] on td "375" at bounding box center [192, 128] width 30 height 20
click at [194, 108] on td "350" at bounding box center [192, 109] width 30 height 20
click at [195, 108] on input "350" at bounding box center [191, 106] width 23 height 9
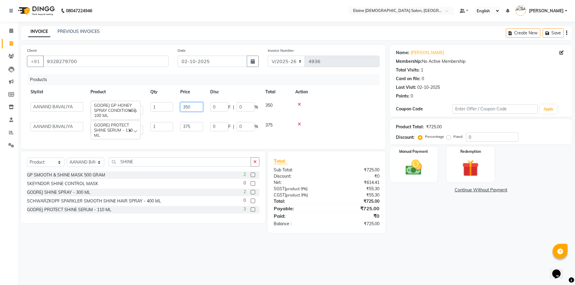
click at [195, 108] on input "350" at bounding box center [191, 106] width 23 height 9
type input "375"
click at [381, 110] on div "Client +91 9328279700 Date 02-10-2025 Invoice Number V/2025 V/2025-26 4936 Prod…" at bounding box center [203, 97] width 364 height 104
click at [431, 161] on div "Manual Payment" at bounding box center [413, 164] width 50 height 37
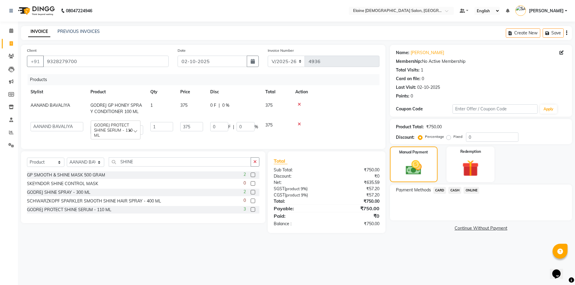
click at [454, 188] on span "CASH" at bounding box center [454, 190] width 13 height 7
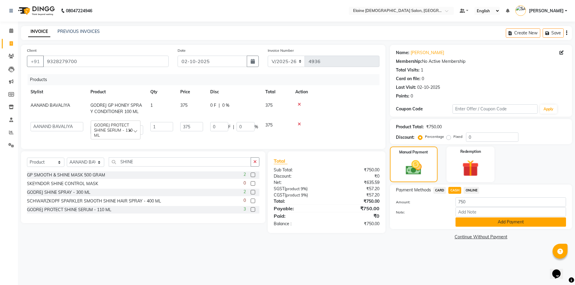
click at [472, 221] on button "Add Payment" at bounding box center [510, 222] width 110 height 9
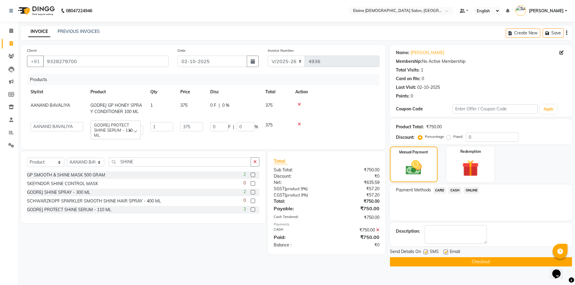
click at [444, 251] on label at bounding box center [445, 252] width 4 height 4
click at [444, 251] on input "checkbox" at bounding box center [445, 252] width 4 height 4
checkbox input "false"
click at [425, 254] on label at bounding box center [425, 252] width 4 height 4
click at [425, 254] on input "checkbox" at bounding box center [425, 252] width 4 height 4
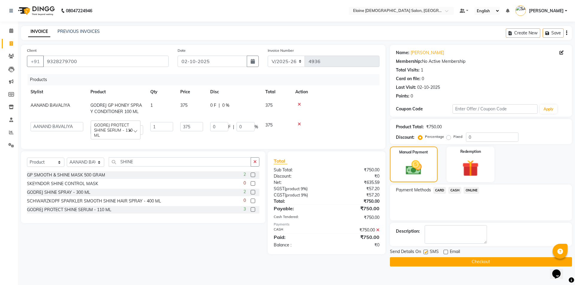
checkbox input "false"
click at [428, 259] on button "Checkout" at bounding box center [481, 261] width 182 height 9
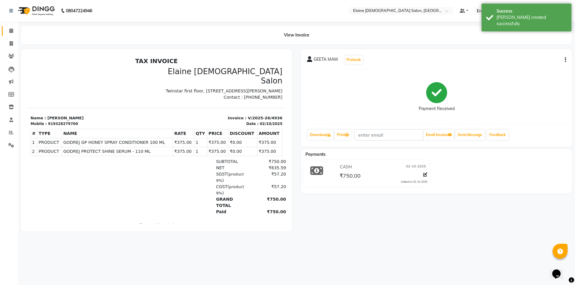
click at [6, 28] on link "Calendar" at bounding box center [9, 31] width 14 height 10
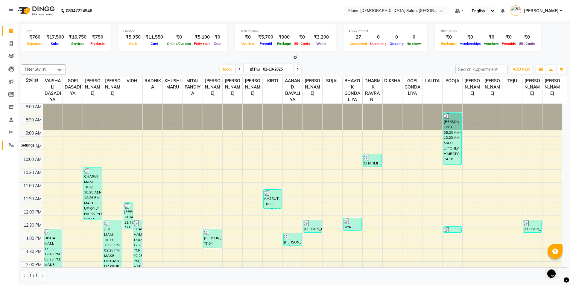
click at [11, 148] on span at bounding box center [11, 145] width 10 height 7
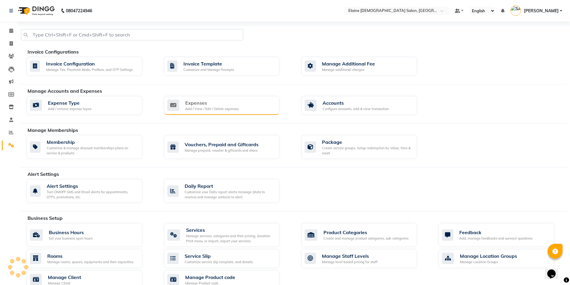
click at [222, 110] on div "Add / View / Edit / Delete expenses" at bounding box center [212, 109] width 54 height 5
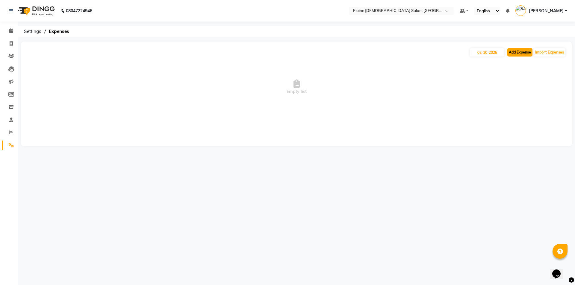
click at [526, 54] on button "Add Expense" at bounding box center [519, 52] width 25 height 8
select select "1"
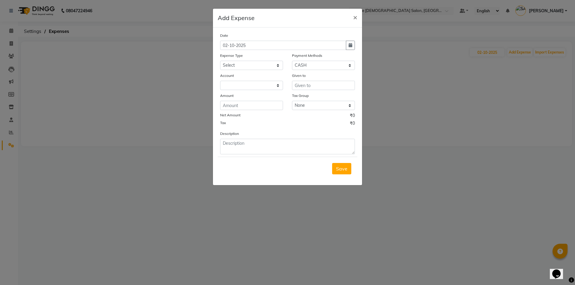
select select "6665"
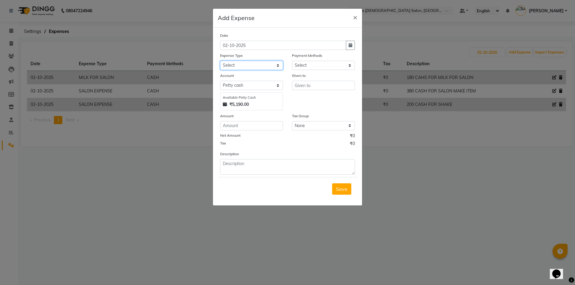
click at [249, 66] on select "Select ADVANCE RUPEES FOR STAFF CLEANING GROSSERY CLENING ITEM HOUSEKEEPIN clie…" at bounding box center [251, 65] width 63 height 9
click at [220, 61] on select "Select ADVANCE RUPEES FOR STAFF CLEANING GROSSERY CLENING ITEM HOUSEKEEPIN clie…" at bounding box center [251, 65] width 63 height 9
select select "19507"
click at [356, 17] on span "×" at bounding box center [355, 17] width 4 height 9
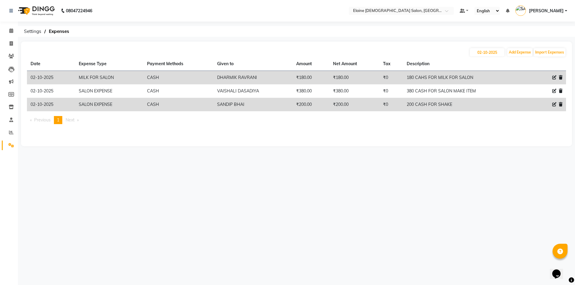
click at [552, 77] on icon at bounding box center [554, 77] width 4 height 4
select select "16154"
select select "1"
select select "6665"
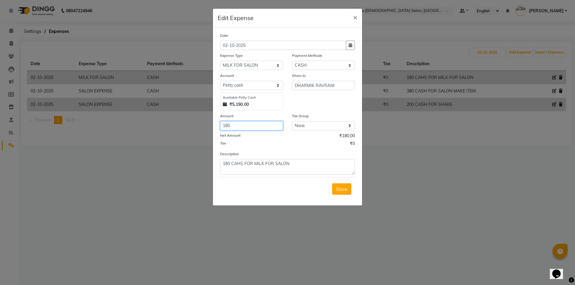
drag, startPoint x: 237, startPoint y: 128, endPoint x: 210, endPoint y: 130, distance: 27.0
click at [210, 130] on ngb-modal-window "Edit Expense × Date 02-10-2025 Expense Type Select ADVANCE RUPEES FOR STAFF CLE…" at bounding box center [287, 142] width 575 height 285
type input "200"
click at [219, 166] on div "Description 180 CAHS FOR MILK FOR SALON" at bounding box center [287, 163] width 144 height 24
type textarea "200 CAHS FOR MILK FOR SALON"
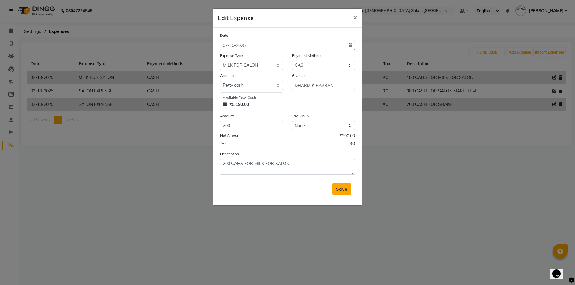
click at [343, 192] on span "Save" at bounding box center [341, 189] width 11 height 6
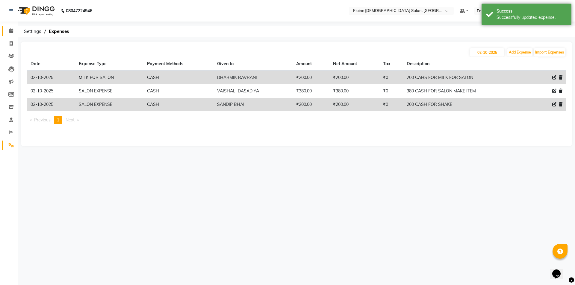
click at [8, 29] on span at bounding box center [11, 31] width 10 height 7
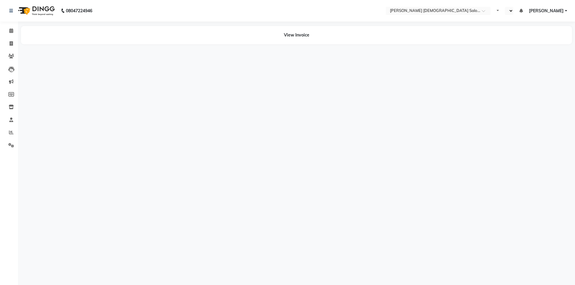
select select "en"
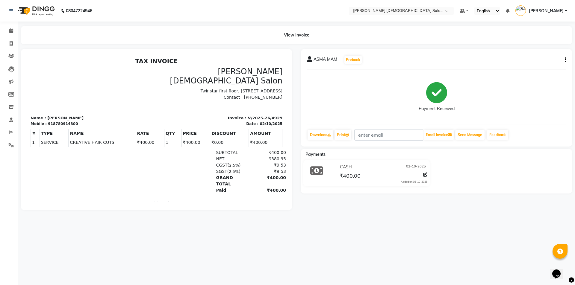
click at [424, 174] on icon at bounding box center [425, 175] width 4 height 4
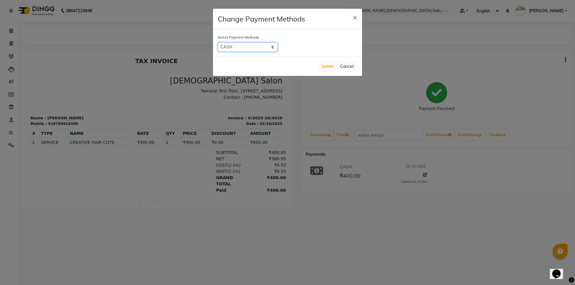
click at [238, 47] on select "CARD CASH ONLINE" at bounding box center [248, 46] width 60 height 9
select select "2"
click at [218, 42] on select "CARD CASH ONLINE" at bounding box center [248, 46] width 60 height 9
click at [325, 64] on button "Update" at bounding box center [327, 66] width 16 height 8
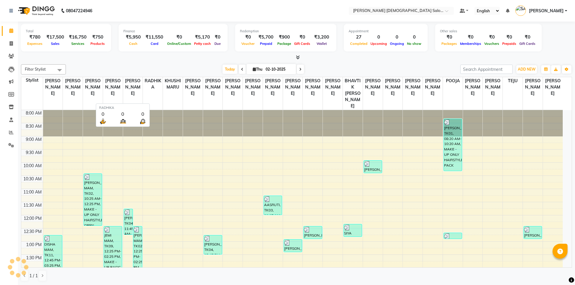
select select "en"
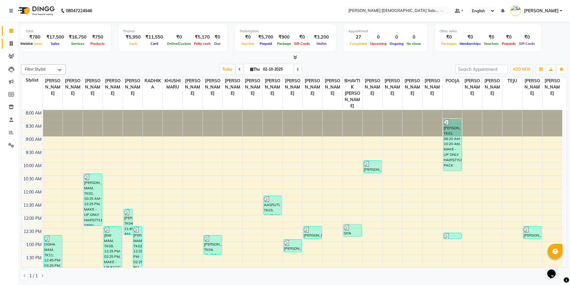
click at [10, 42] on icon at bounding box center [11, 43] width 3 height 4
select select "service"
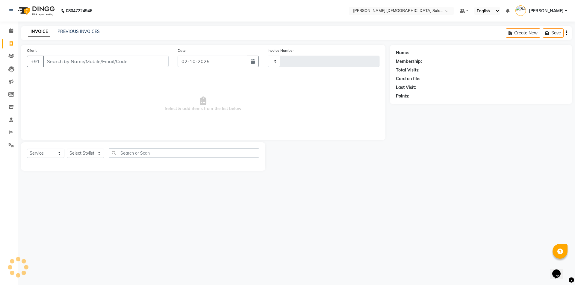
type input "4937"
select select "7542"
click at [92, 26] on div "INVOICE PREVIOUS INVOICES Create New Save" at bounding box center [296, 33] width 551 height 14
click at [89, 31] on link "PREVIOUS INVOICES" at bounding box center [78, 31] width 42 height 5
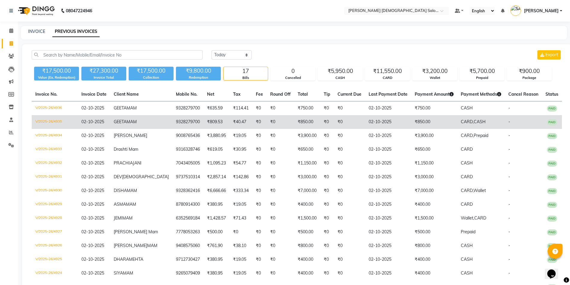
click at [434, 129] on td "₹850.00" at bounding box center [434, 122] width 46 height 14
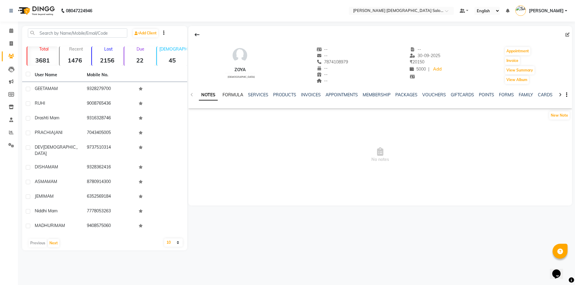
click at [230, 93] on link "FORMULA" at bounding box center [232, 94] width 21 height 5
click at [255, 95] on link "SERVICES" at bounding box center [257, 94] width 20 height 5
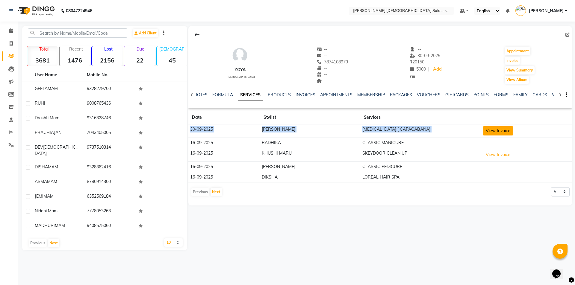
drag, startPoint x: 190, startPoint y: 128, endPoint x: 492, endPoint y: 129, distance: 301.6
click at [485, 130] on tr "[DATE] [PERSON_NAME] [MEDICAL_DATA] ( CAPACABANA) View Invoice" at bounding box center [379, 130] width 383 height 13
click at [492, 129] on button "View Invoice" at bounding box center [498, 130] width 30 height 9
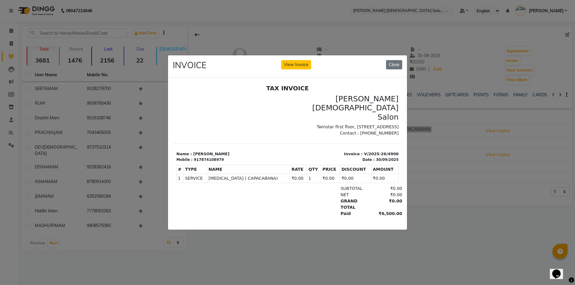
drag, startPoint x: 302, startPoint y: 163, endPoint x: 332, endPoint y: 165, distance: 30.3
click at [332, 174] on tr "1 SERVICE SERVICE BOTOX ( CAPACABANA) ₹0.00 1" at bounding box center [288, 178] width 222 height 9
drag, startPoint x: 388, startPoint y: 204, endPoint x: 372, endPoint y: 201, distance: 16.1
click at [372, 211] on div "₹6,500.00" at bounding box center [385, 214] width 33 height 6
click at [393, 60] on button "Close" at bounding box center [394, 64] width 16 height 9
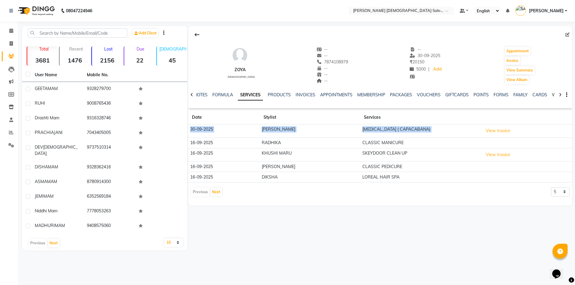
click at [551, 94] on link "WALLET" at bounding box center [559, 94] width 17 height 5
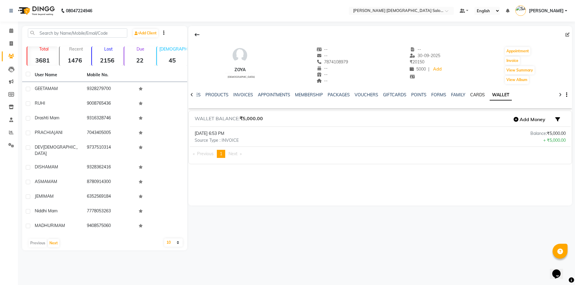
click at [472, 95] on link "CARDS" at bounding box center [477, 94] width 15 height 5
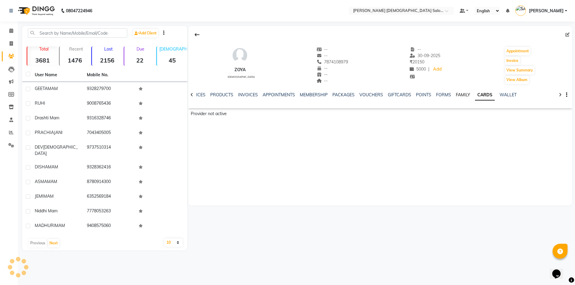
click at [459, 97] on link "FAMILY" at bounding box center [462, 94] width 14 height 5
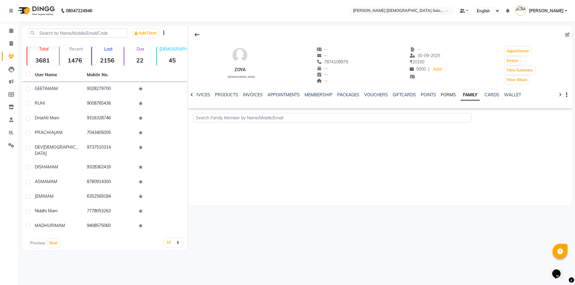
click at [446, 96] on link "FORMS" at bounding box center [447, 94] width 15 height 5
click at [404, 99] on div "NOTES FORMULA SERVICES PRODUCTS INVOICES APPOINTMENTS MEMBERSHIP PACKAGES VOUCH…" at bounding box center [373, 97] width 348 height 11
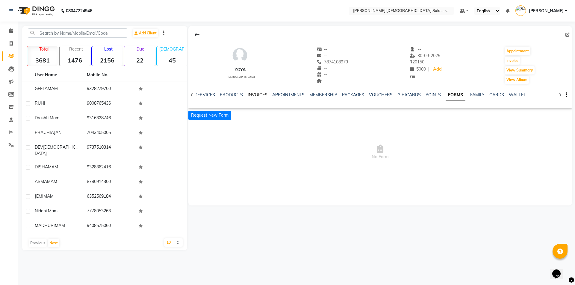
click at [250, 96] on link "INVOICES" at bounding box center [257, 94] width 20 height 5
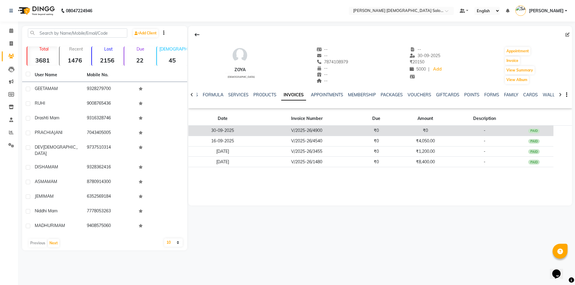
click at [274, 128] on td "V/2025-26/4900" at bounding box center [307, 131] width 100 height 10
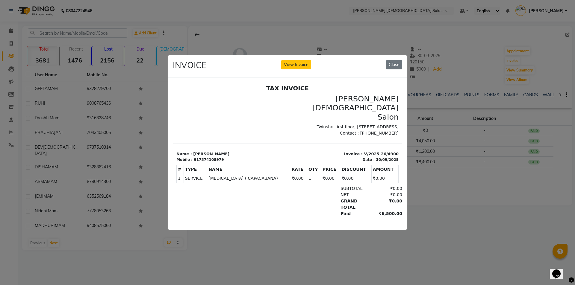
scroll to position [5, 0]
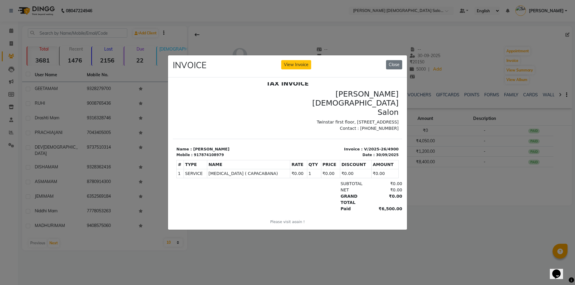
drag, startPoint x: 390, startPoint y: 197, endPoint x: 349, endPoint y: 167, distance: 50.7
click at [335, 181] on div "SUBTOTAL ₹0.00 NET ₹0.00" at bounding box center [324, 196] width 148 height 31
click at [393, 63] on button "Close" at bounding box center [394, 64] width 16 height 9
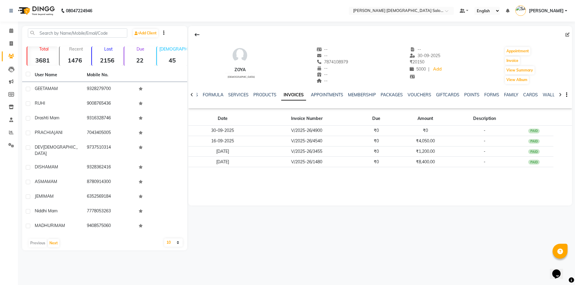
click at [191, 92] on div at bounding box center [191, 95] width 7 height 12
click at [265, 95] on link "PRODUCTS" at bounding box center [269, 94] width 23 height 5
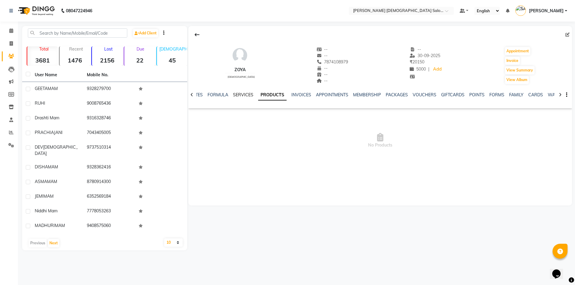
click at [249, 95] on link "SERVICES" at bounding box center [243, 94] width 20 height 5
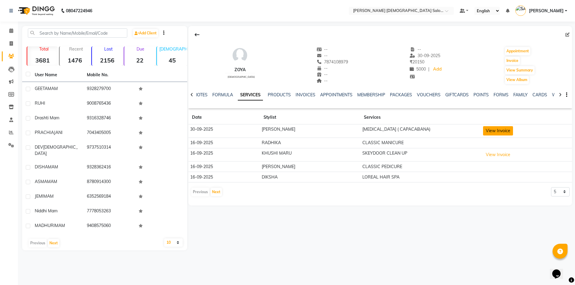
click at [495, 129] on button "View Invoice" at bounding box center [498, 130] width 30 height 9
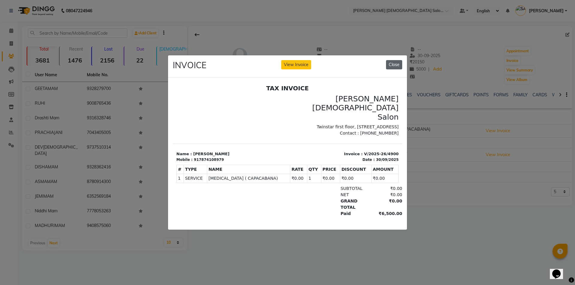
click at [394, 64] on button "Close" at bounding box center [394, 64] width 16 height 9
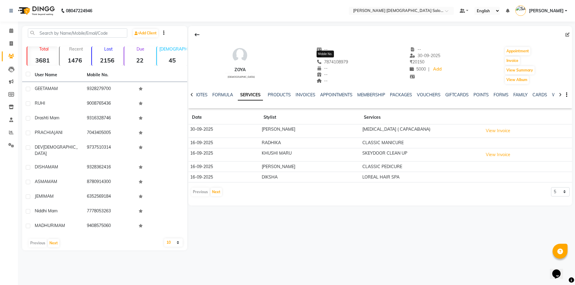
click at [327, 61] on span "7874108979" at bounding box center [332, 61] width 32 height 5
copy span "7874108979"
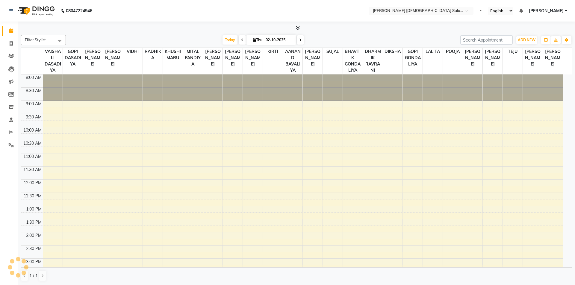
select select "en"
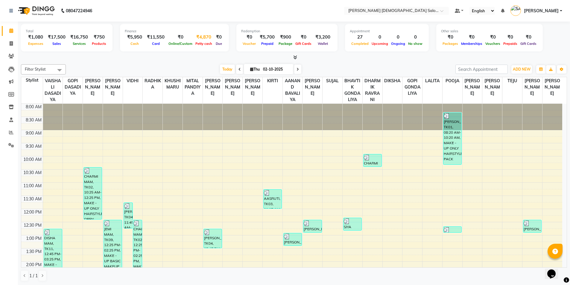
click at [201, 38] on div "₹4,870" at bounding box center [204, 37] width 20 height 7
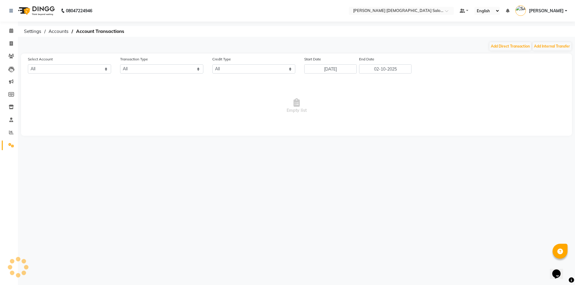
select select "6665"
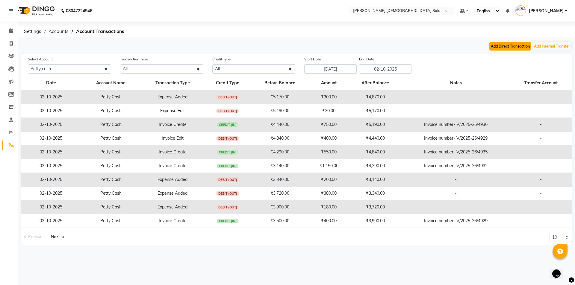
click at [505, 43] on button "Add Direct Transaction" at bounding box center [510, 46] width 42 height 8
select select "direct"
select select "6665"
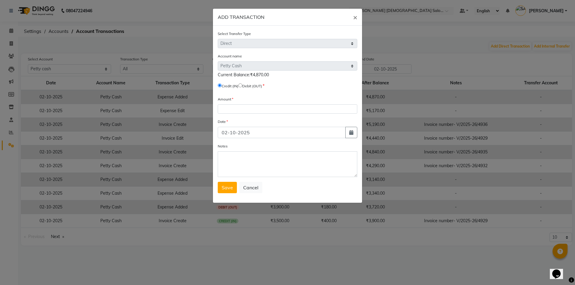
click at [242, 86] on input "radio" at bounding box center [240, 85] width 4 height 4
radio input "true"
click at [256, 106] on input "number" at bounding box center [287, 108] width 139 height 9
type input "4870"
click at [247, 163] on textarea "Notes" at bounding box center [287, 164] width 139 height 26
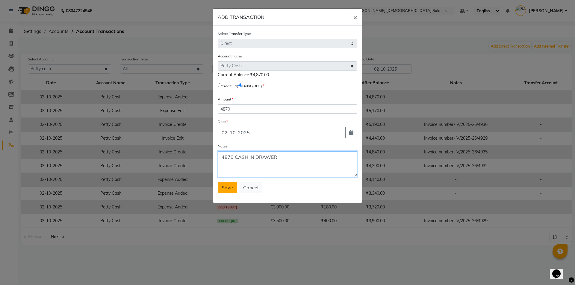
type textarea "4870 CASH IN DRAWER"
click at [230, 186] on span "Save" at bounding box center [226, 188] width 11 height 6
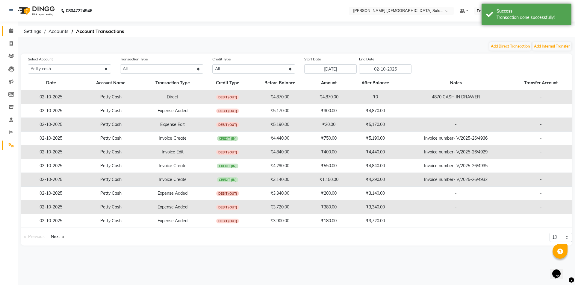
click at [6, 27] on link "Calendar" at bounding box center [9, 31] width 14 height 10
